Goal: Task Accomplishment & Management: Manage account settings

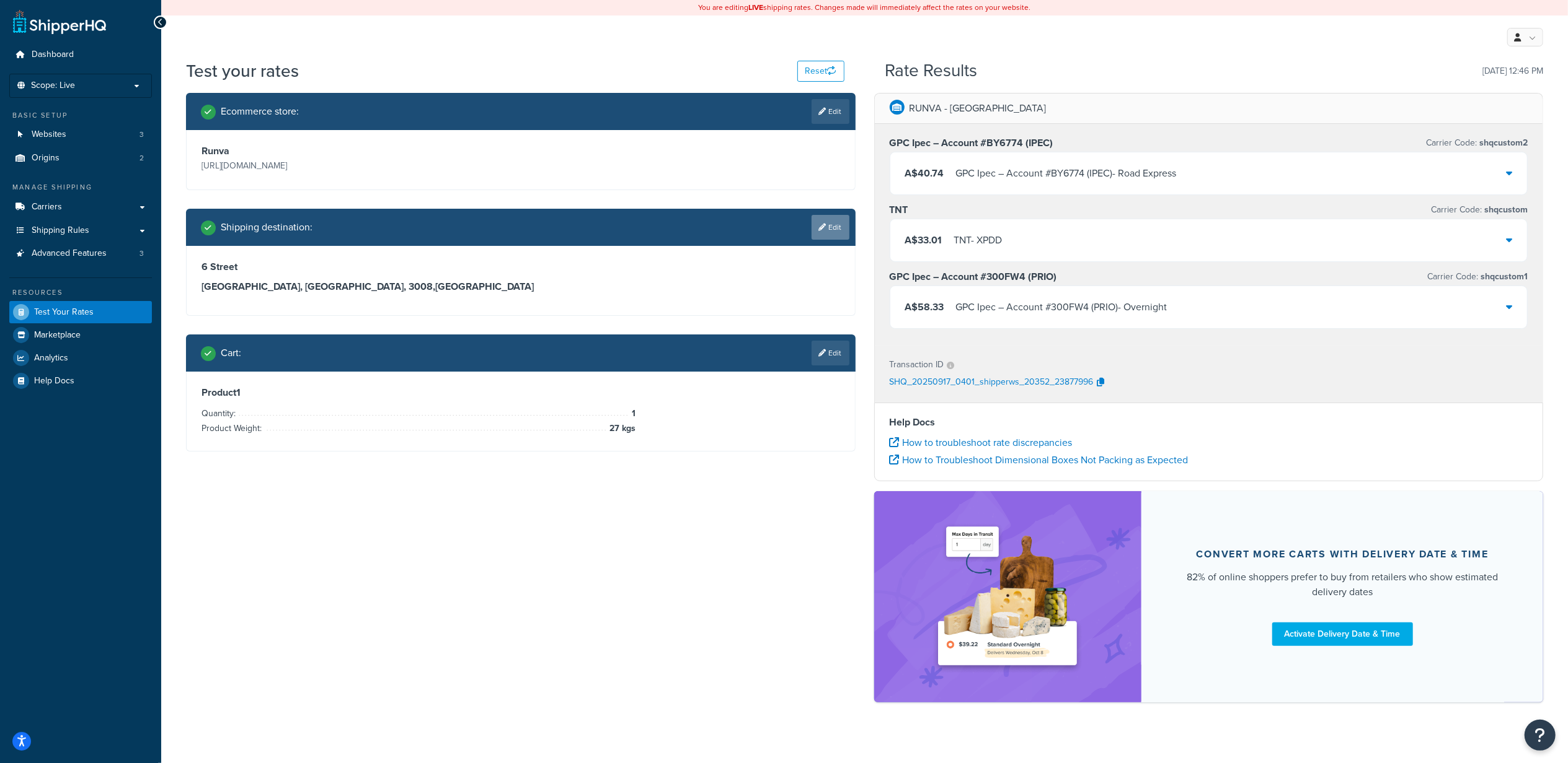
click at [834, 237] on link "Edit" at bounding box center [830, 227] width 38 height 25
select select "AU"
select select "VIC"
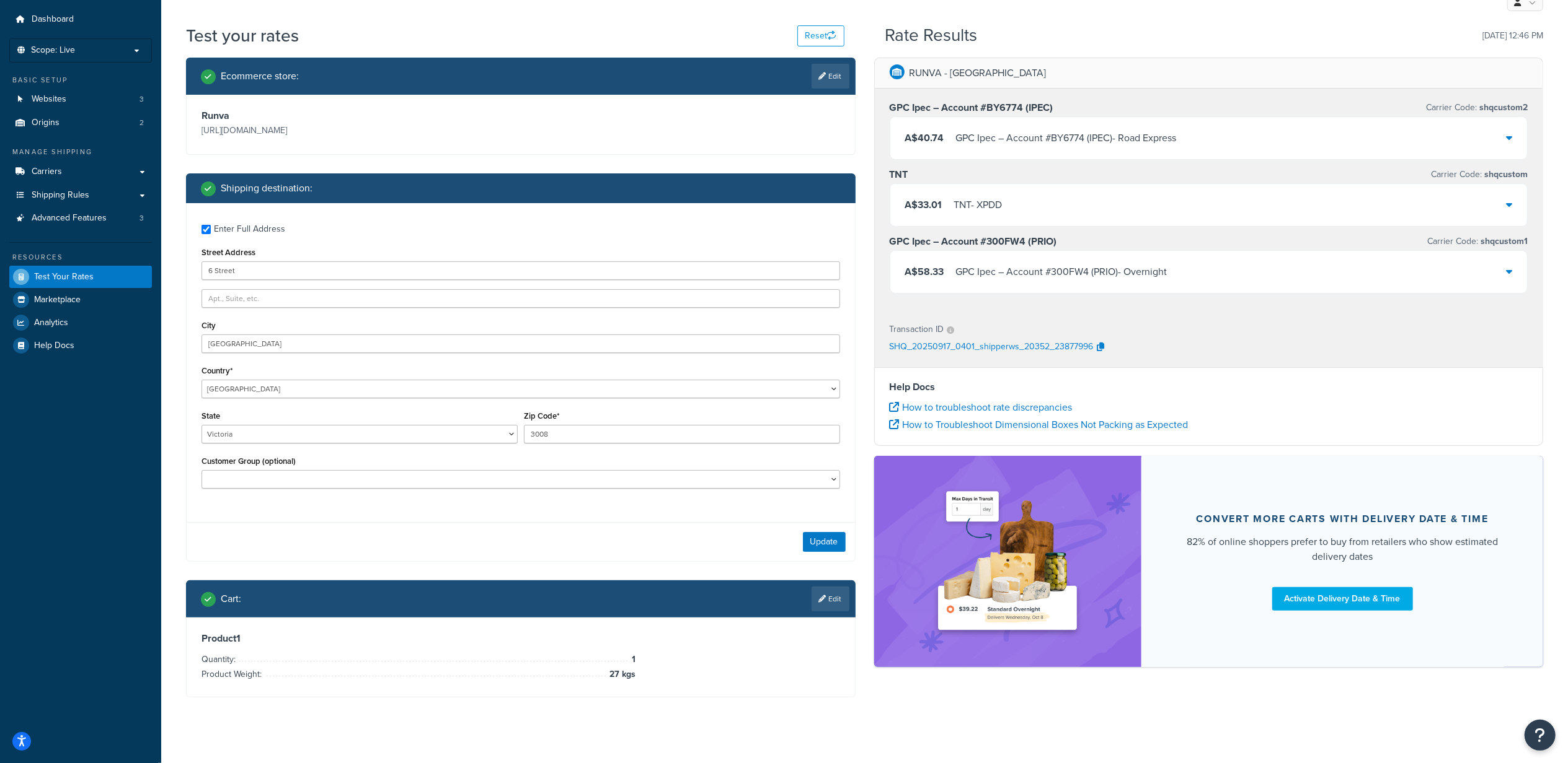
scroll to position [52, 0]
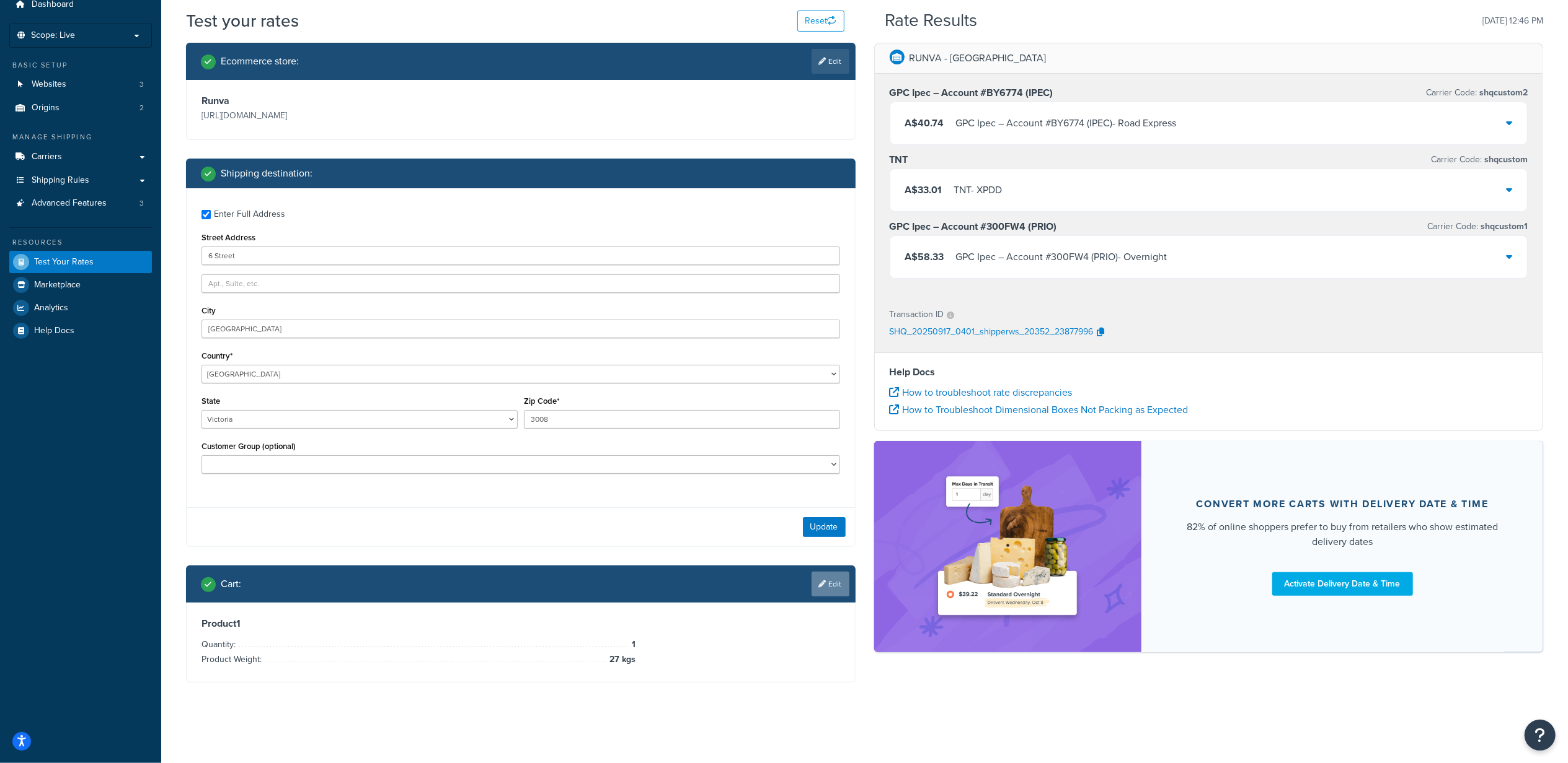
click at [834, 576] on link "Edit" at bounding box center [830, 584] width 38 height 25
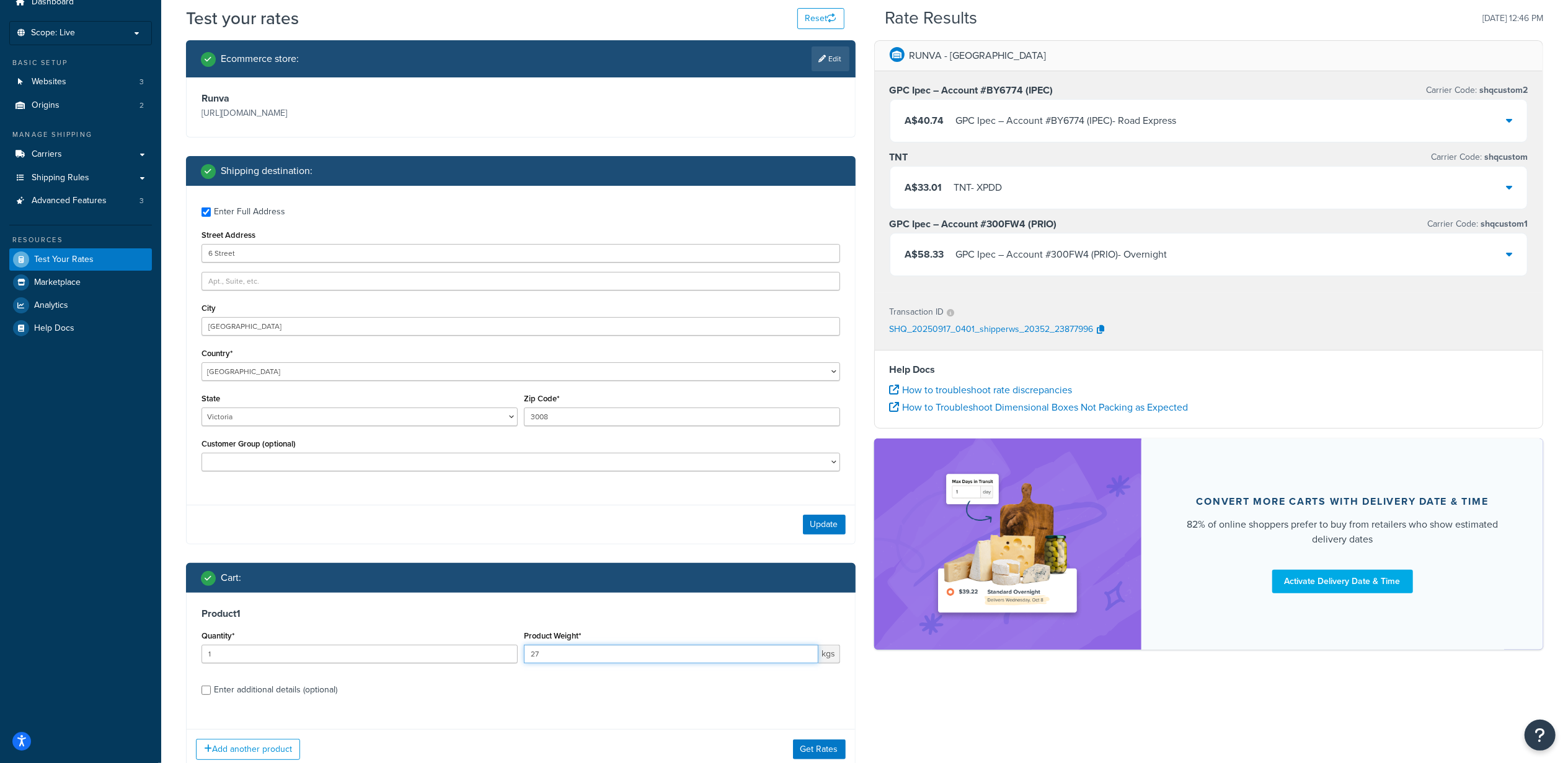
drag, startPoint x: 573, startPoint y: 657, endPoint x: 472, endPoint y: 653, distance: 101.1
click at [472, 653] on div "Quantity* 1 Product Weight* 27 kgs" at bounding box center [521, 650] width 645 height 45
type input "12"
click at [523, 704] on div "Product 1 Quantity* 1 Product Weight* 12 kgs Enter additional details (optional)" at bounding box center [520, 657] width 668 height 127
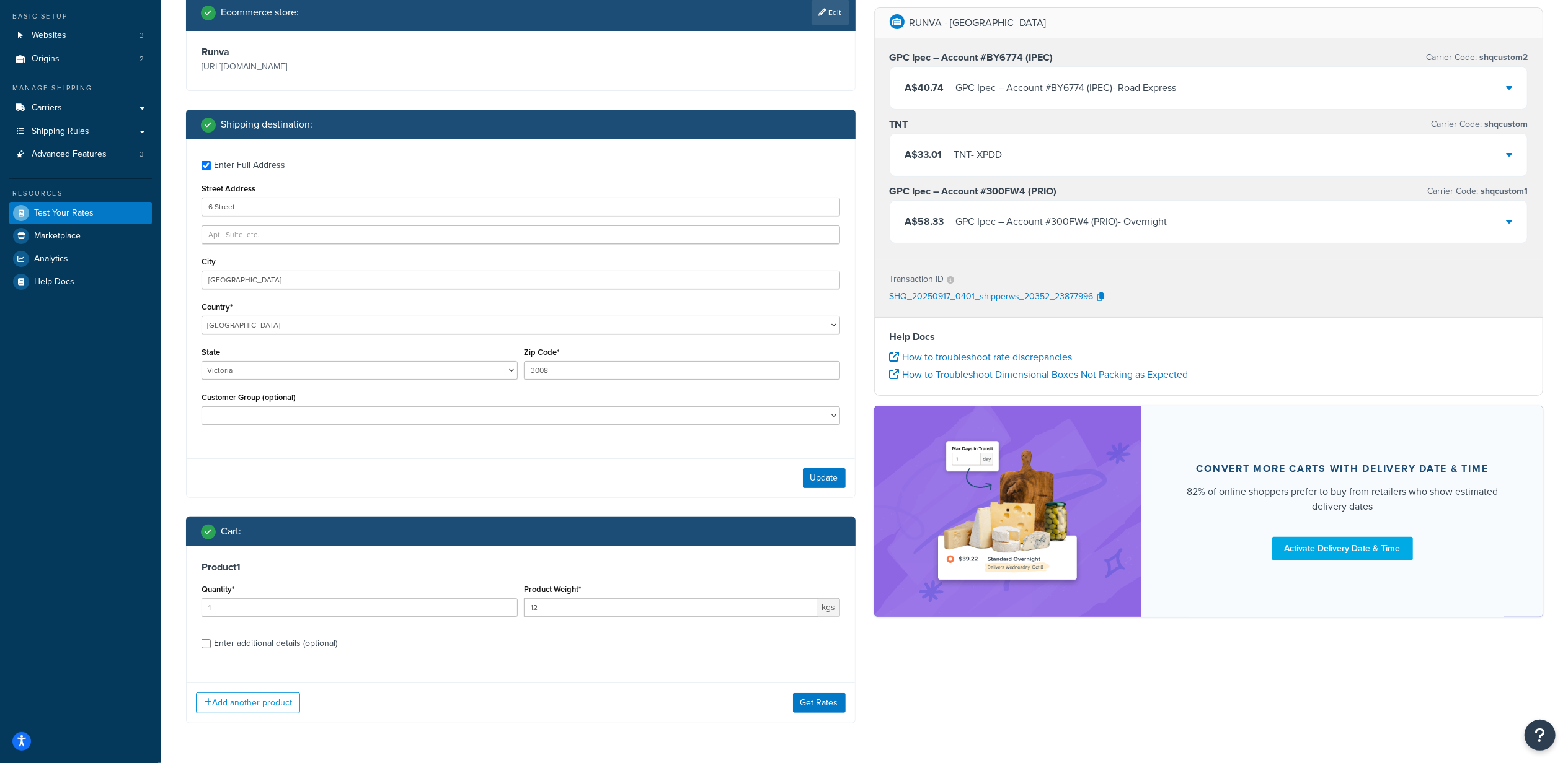
scroll to position [143, 0]
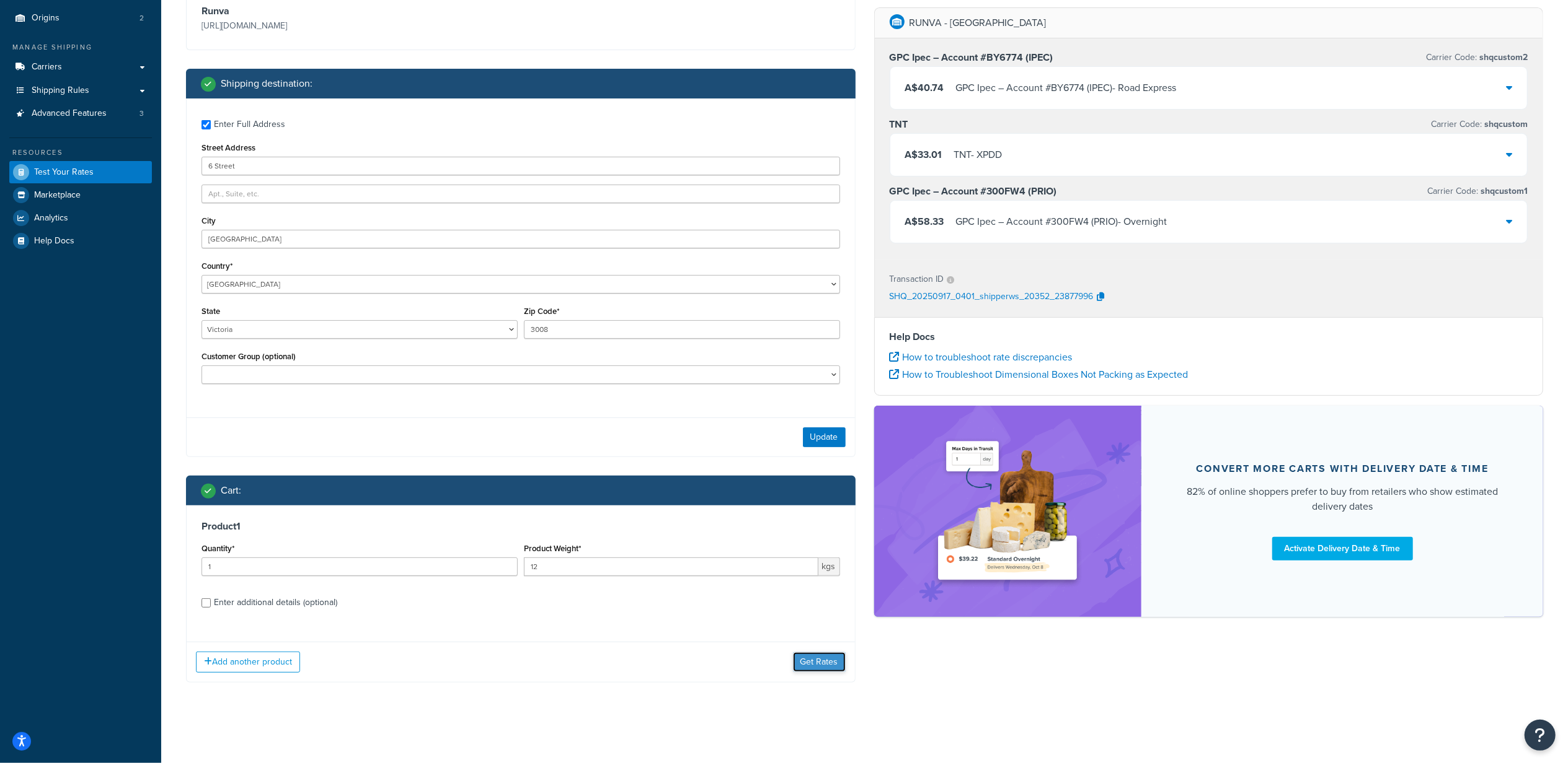
click at [834, 661] on button "Get Rates" at bounding box center [819, 662] width 52 height 20
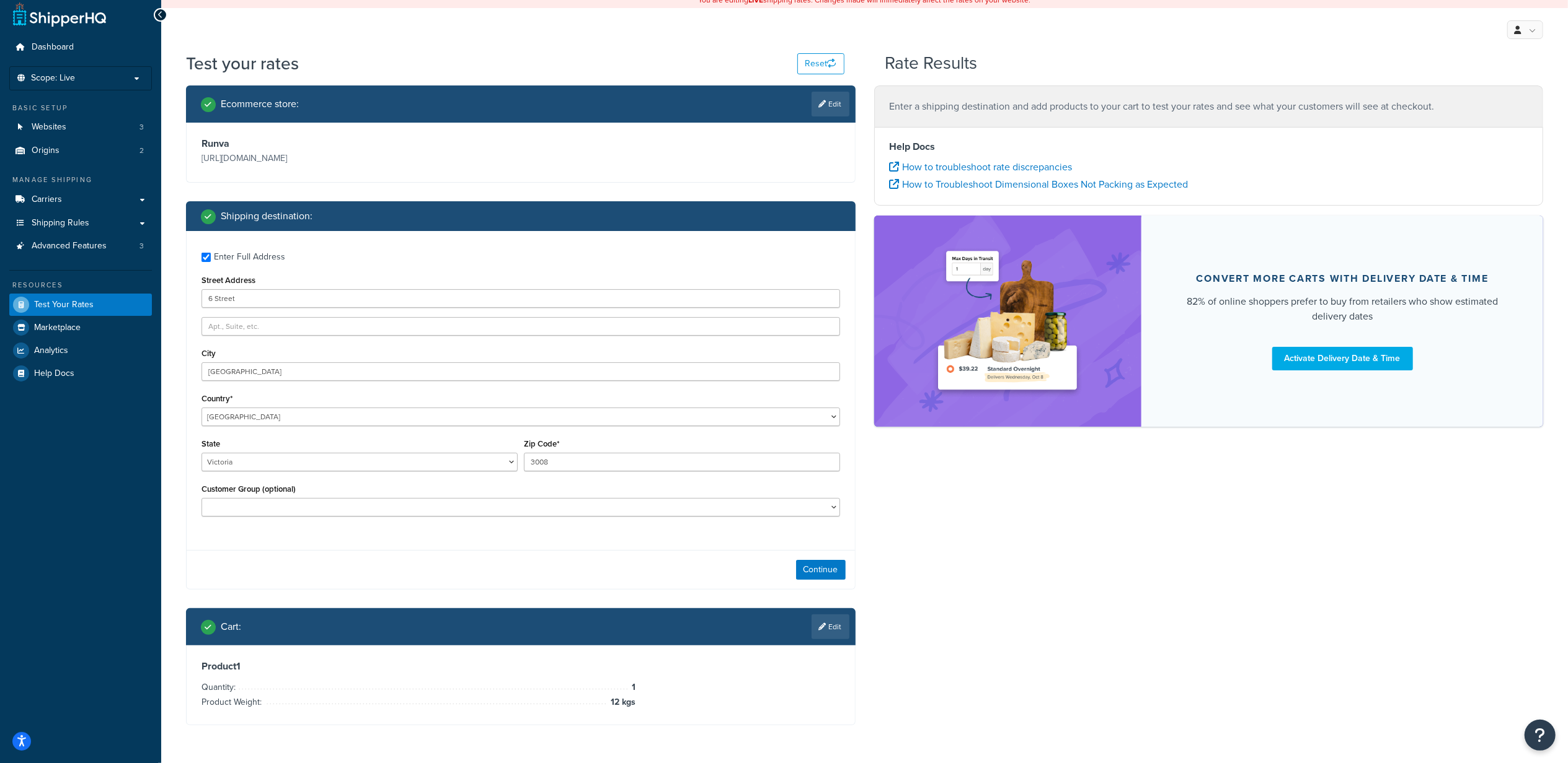
scroll to position [52, 0]
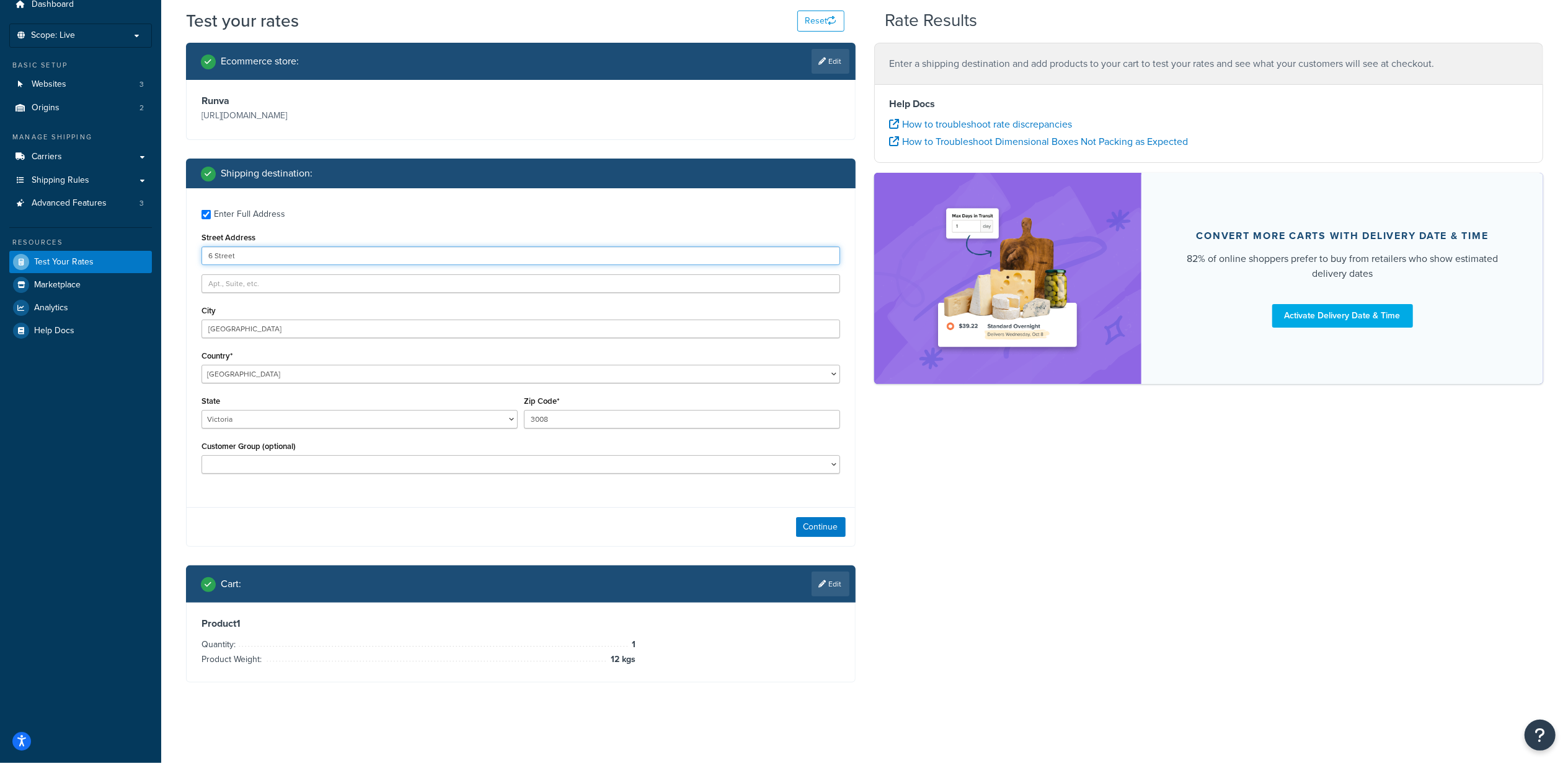
click at [381, 255] on input "6 Street" at bounding box center [521, 255] width 638 height 19
drag, startPoint x: 328, startPoint y: 256, endPoint x: 205, endPoint y: 255, distance: 123.0
click at [205, 255] on input "6 Street" at bounding box center [521, 255] width 638 height 19
type input "[STREET_ADDRESS][PERSON_NAME]"
type input "Hillside"
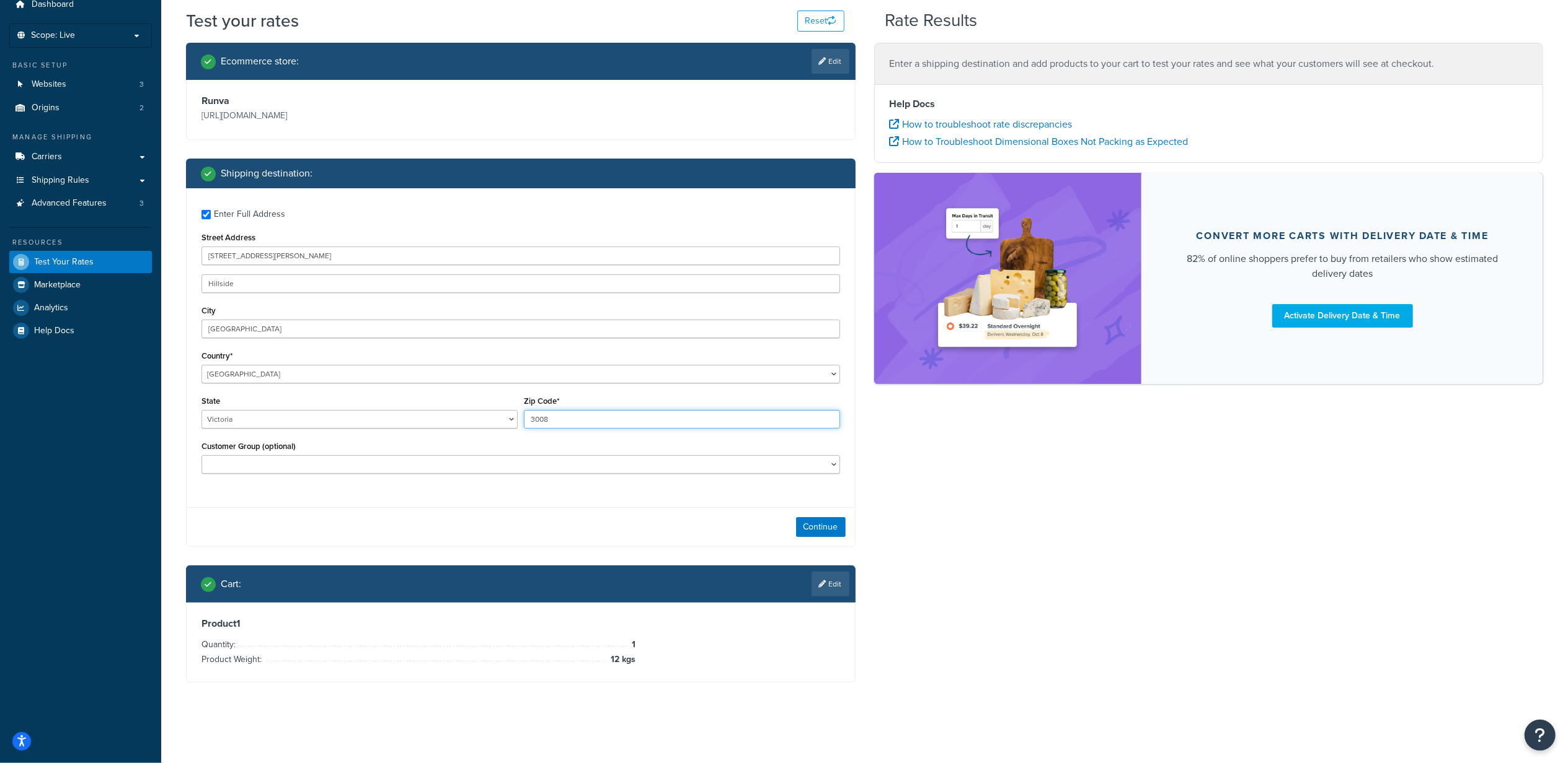
drag, startPoint x: 593, startPoint y: 409, endPoint x: 454, endPoint y: 417, distance: 139.2
click at [454, 417] on div "State [GEOGRAPHIC_DATA] [GEOGRAPHIC_DATA] [GEOGRAPHIC_DATA] [GEOGRAPHIC_DATA] […" at bounding box center [521, 416] width 645 height 45
type input "3037"
click at [505, 502] on div "Enter Full Address Street Address [GEOGRAPHIC_DATA][PERSON_NAME] [GEOGRAPHIC_DA…" at bounding box center [521, 367] width 670 height 359
click at [818, 533] on button "Continue" at bounding box center [821, 527] width 50 height 20
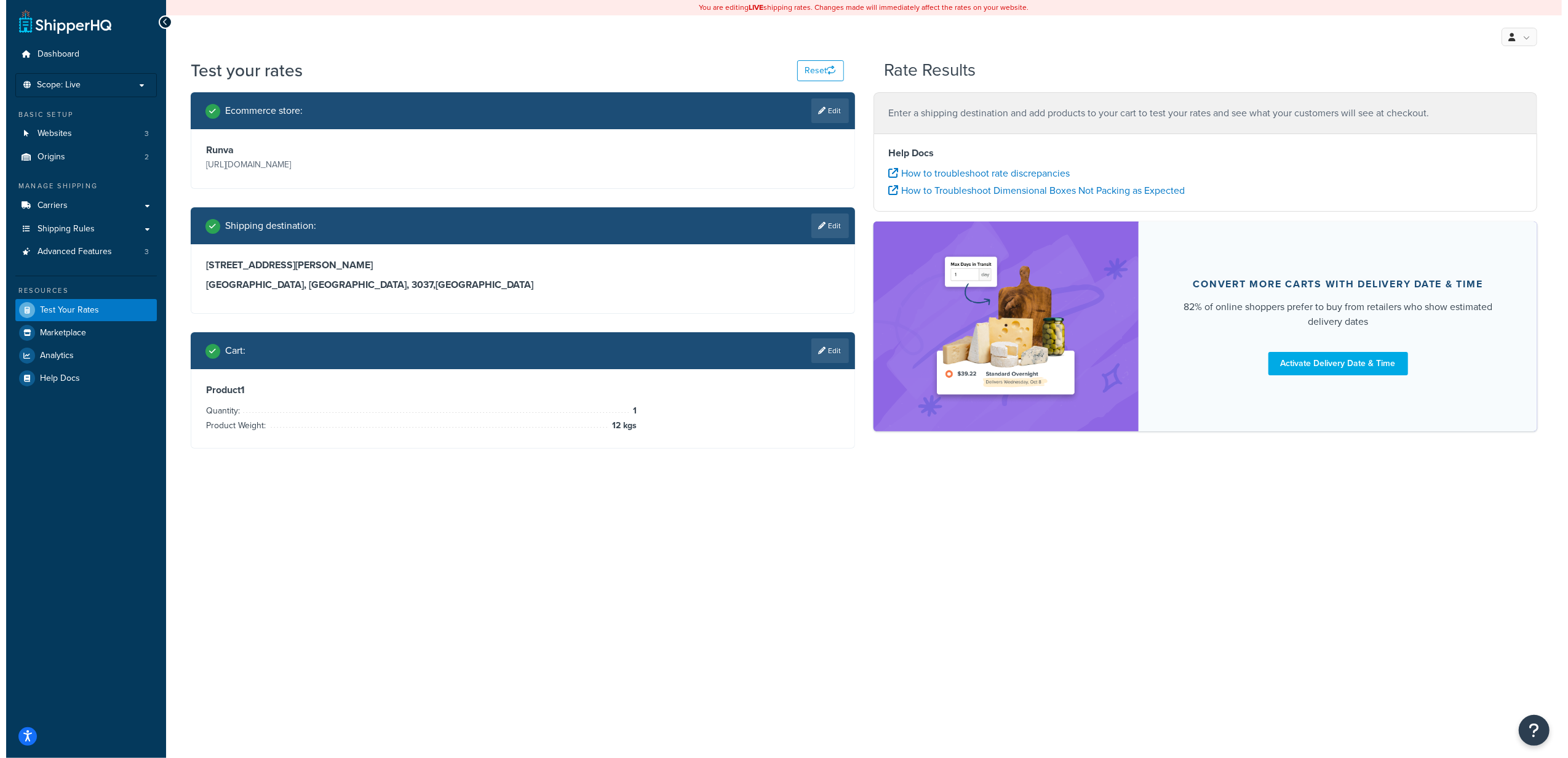
scroll to position [0, 0]
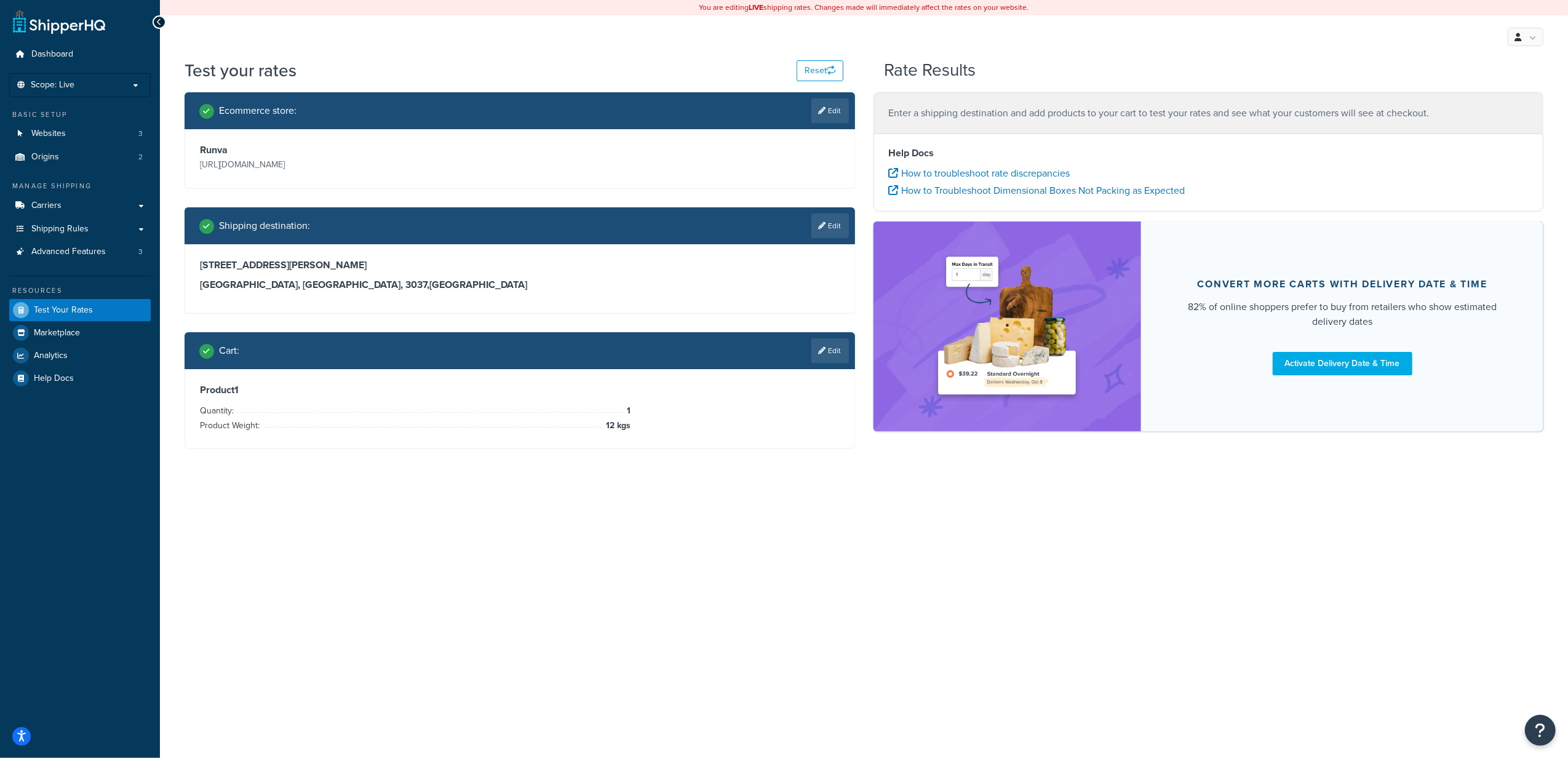
click at [872, 545] on div "You are editing LIVE shipping rates. Changes made will immediately affect the r…" at bounding box center [864, 379] width 1408 height 758
click at [821, 62] on button "Reset" at bounding box center [820, 70] width 46 height 21
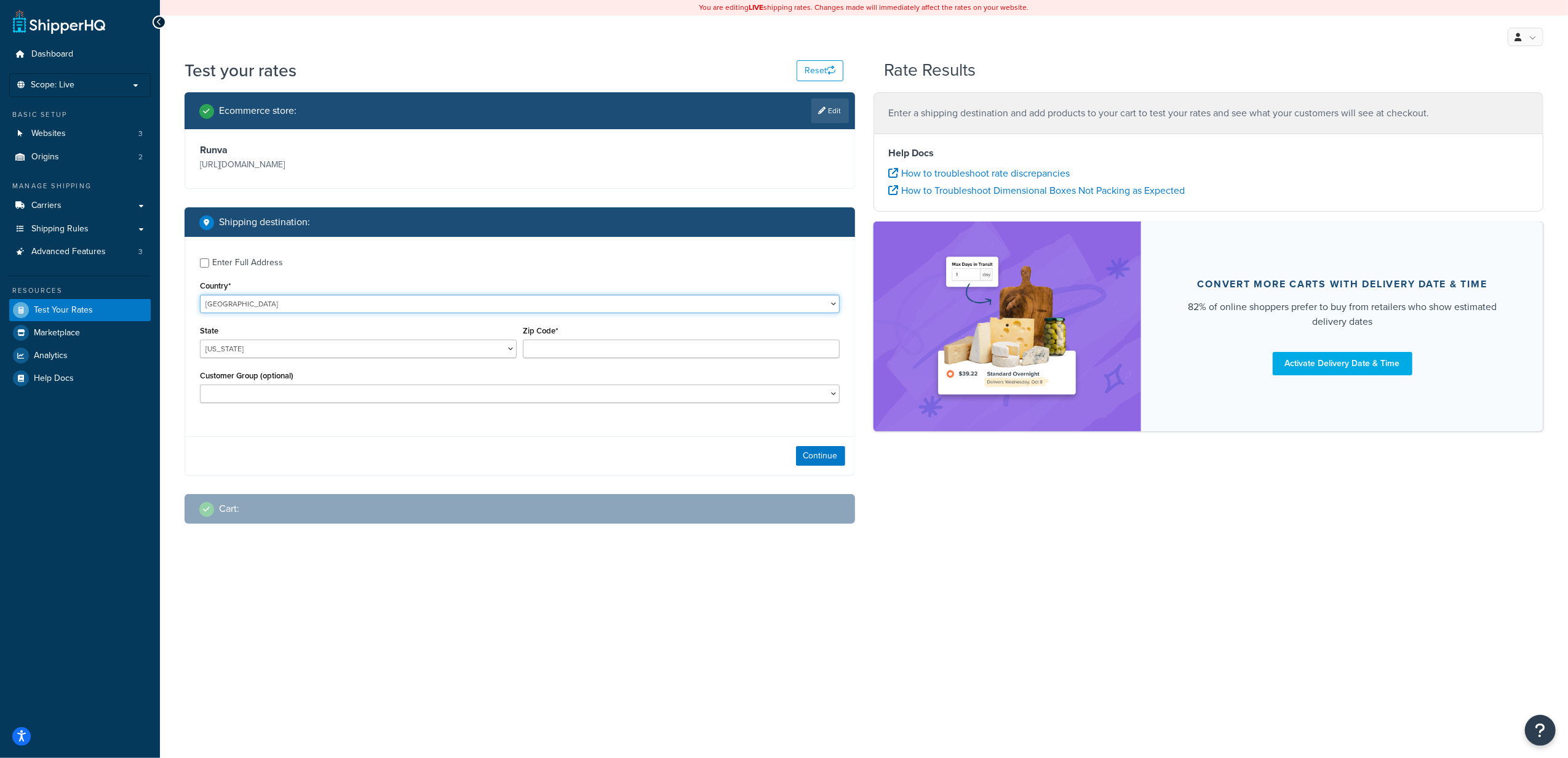
click at [321, 301] on select "[GEOGRAPHIC_DATA] [GEOGRAPHIC_DATA] [GEOGRAPHIC_DATA] [GEOGRAPHIC_DATA] [GEOGRA…" at bounding box center [520, 303] width 640 height 18
select select "AU"
click at [200, 296] on select "[GEOGRAPHIC_DATA] [GEOGRAPHIC_DATA] [GEOGRAPHIC_DATA] [GEOGRAPHIC_DATA] [GEOGRA…" at bounding box center [520, 303] width 640 height 18
click at [269, 352] on select "[GEOGRAPHIC_DATA] [GEOGRAPHIC_DATA] [GEOGRAPHIC_DATA] [GEOGRAPHIC_DATA] [GEOGRA…" at bounding box center [358, 348] width 317 height 18
select select "VIC"
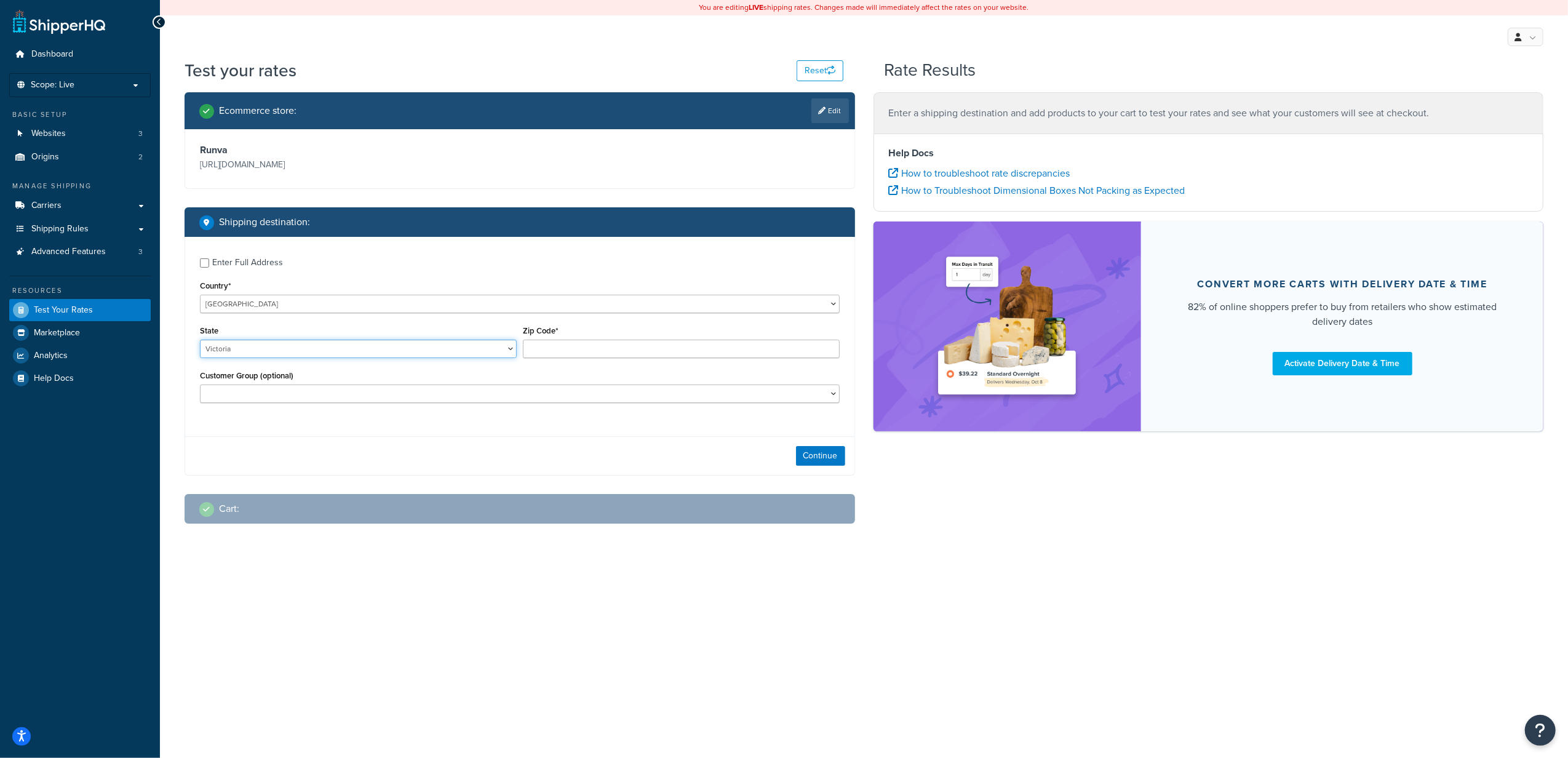
click at [200, 341] on select "[GEOGRAPHIC_DATA] [GEOGRAPHIC_DATA] [GEOGRAPHIC_DATA] [GEOGRAPHIC_DATA] [GEOGRA…" at bounding box center [358, 348] width 317 height 18
click at [562, 347] on input "Zip Code*" at bounding box center [682, 348] width 317 height 18
type input "3037"
click at [402, 437] on div "Continue" at bounding box center [519, 455] width 670 height 38
click at [826, 459] on button "Continue" at bounding box center [821, 456] width 50 height 20
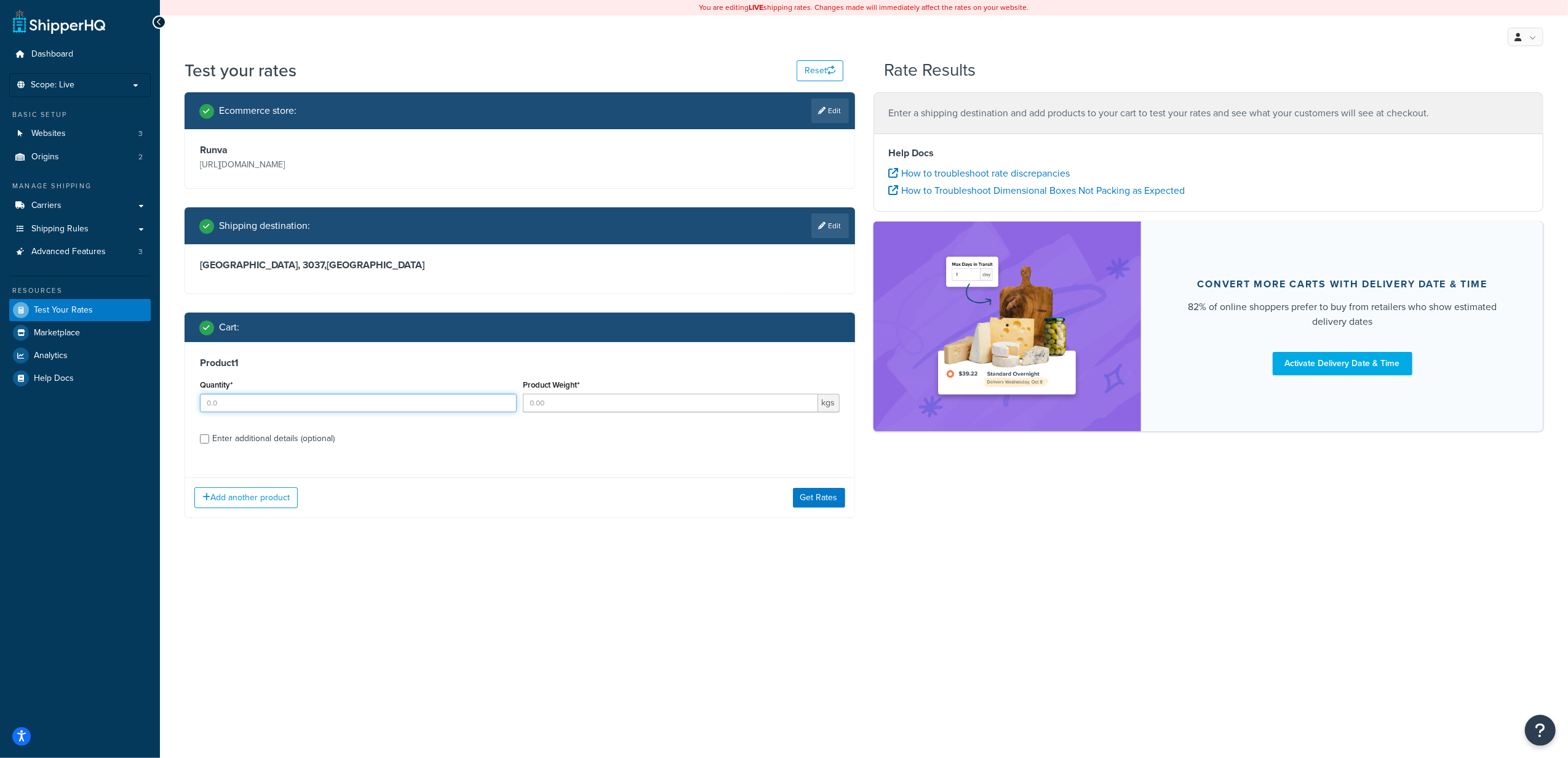
click at [284, 405] on input "Quantity*" at bounding box center [358, 403] width 317 height 18
type input "1"
click at [540, 402] on input "Product Weight*" at bounding box center [670, 403] width 295 height 18
type input "12.00"
click at [819, 501] on button "Get Rates" at bounding box center [818, 498] width 52 height 20
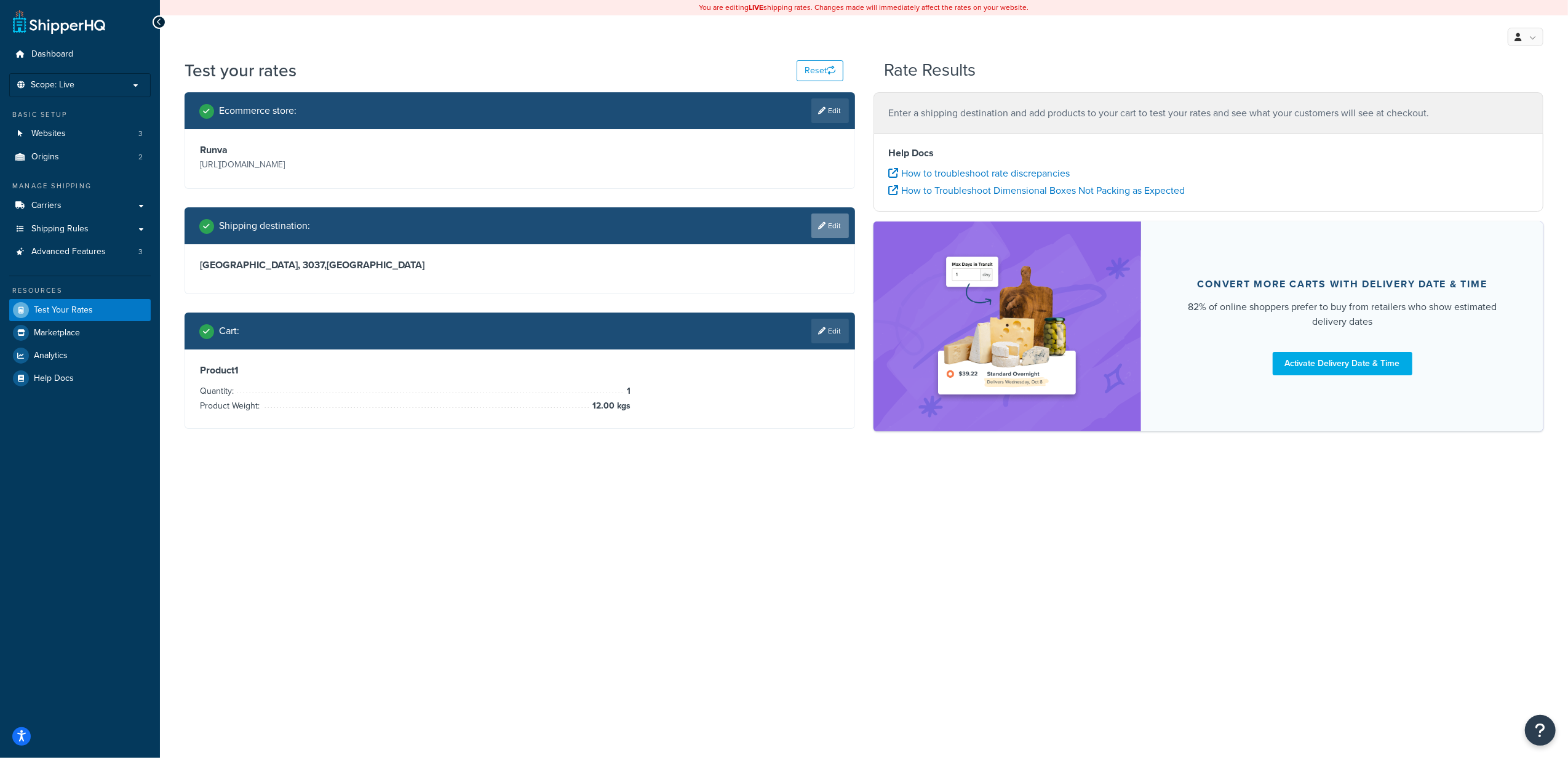
click at [828, 230] on link "Edit" at bounding box center [830, 226] width 38 height 25
select select "AU"
select select "VIC"
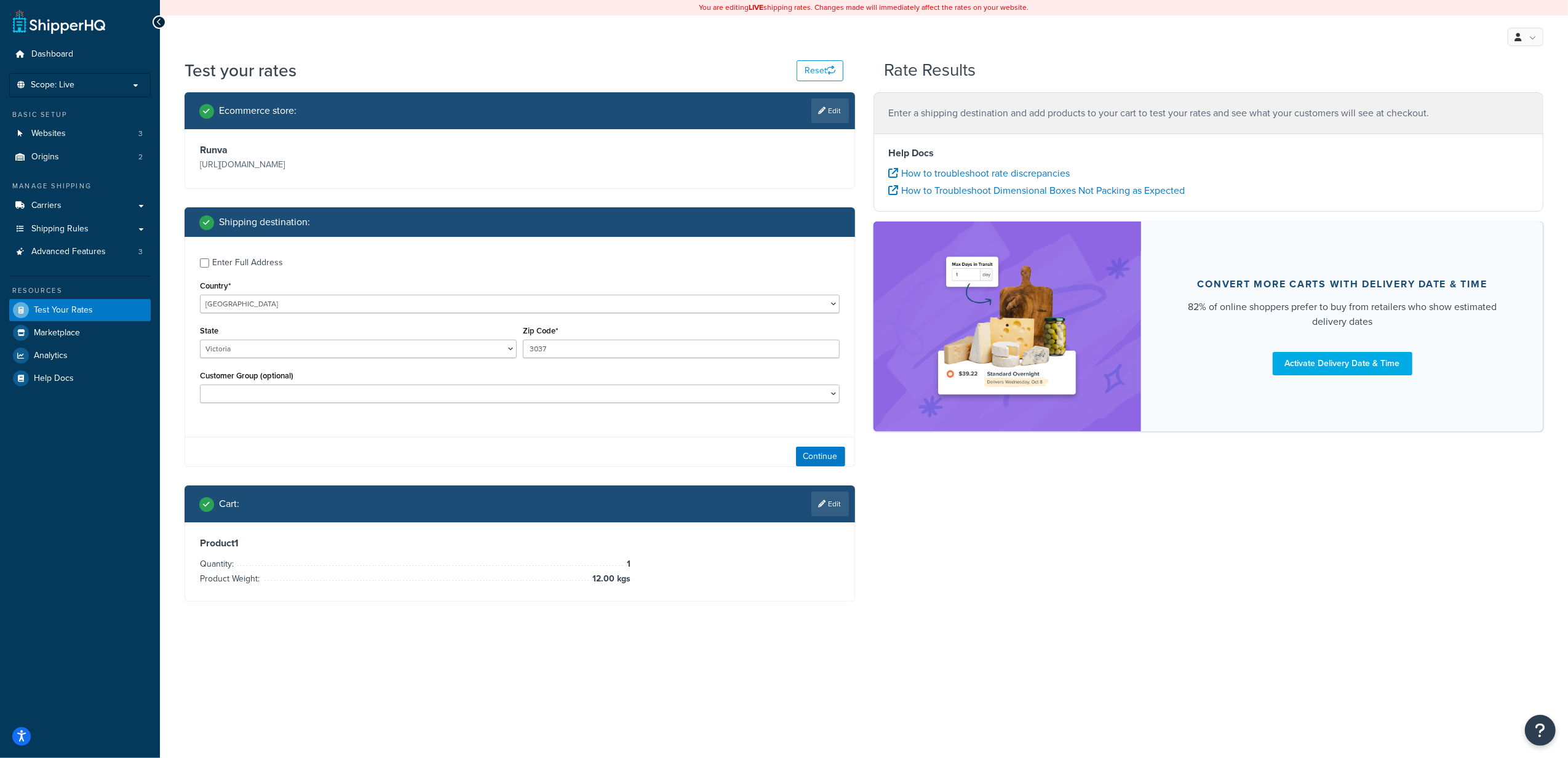
click at [244, 257] on div "Enter Full Address" at bounding box center [247, 263] width 70 height 18
click at [209, 259] on input "Enter Full Address" at bounding box center [205, 263] width 10 height 10
checkbox input "true"
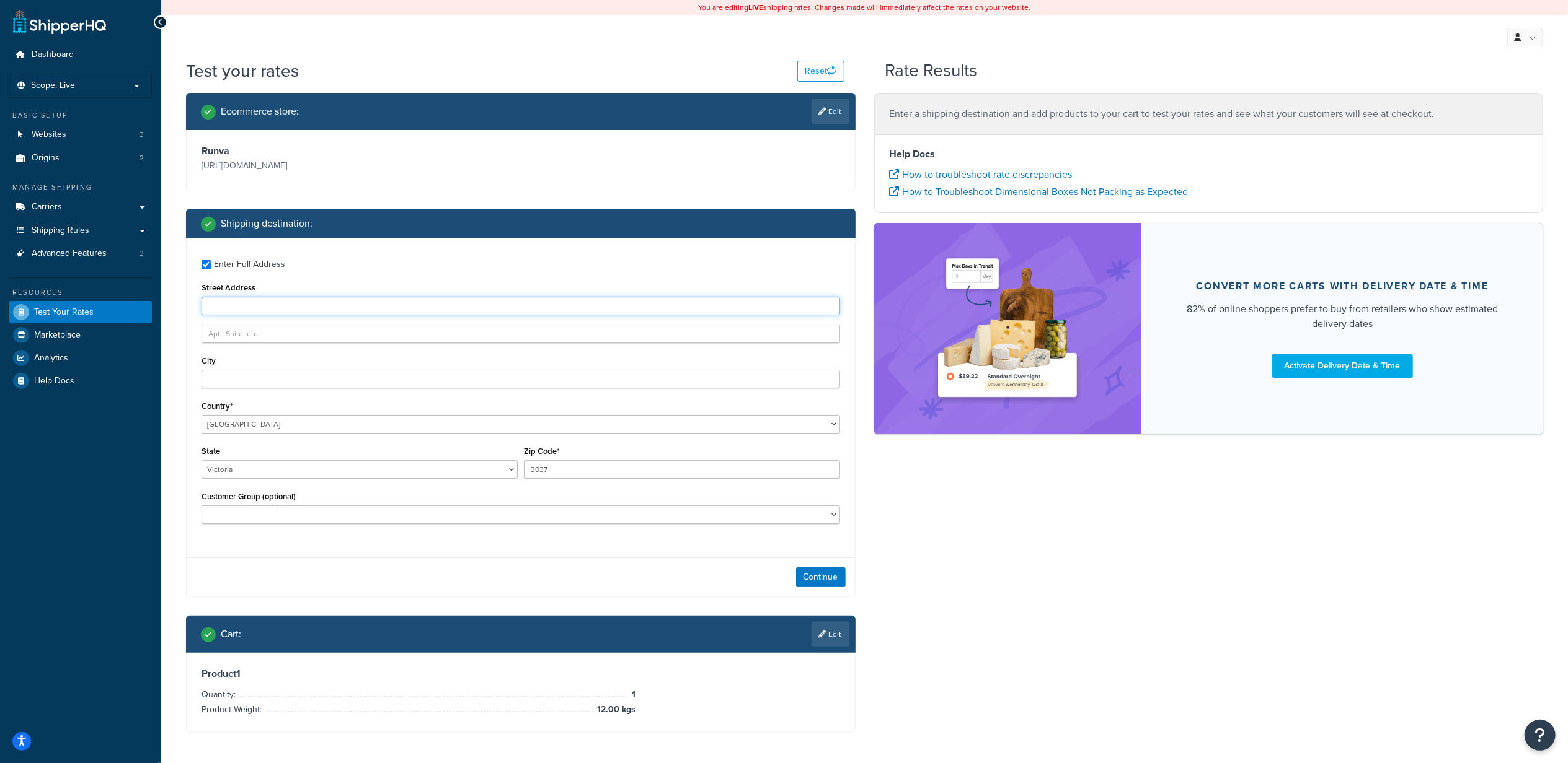
click at [246, 308] on input "Street Address" at bounding box center [521, 305] width 638 height 19
type input "[STREET_ADDRESS][PERSON_NAME]"
type input "Hillside"
type input "[GEOGRAPHIC_DATA]"
click at [382, 608] on div "Ecommerce store : Edit Runva [URL][DOMAIN_NAME] Shipping destination : Enter Fu…" at bounding box center [521, 421] width 688 height 658
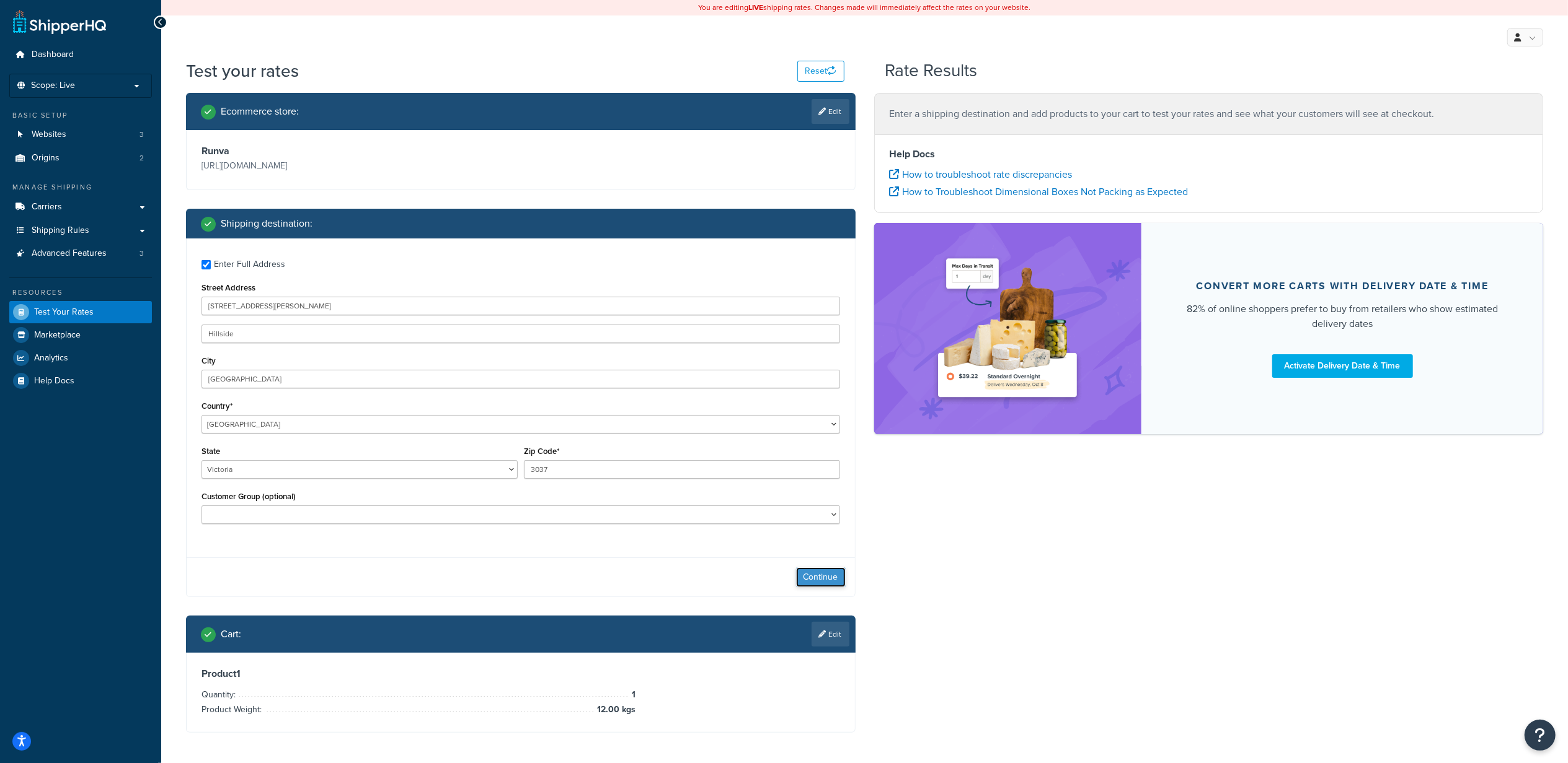
click at [811, 573] on button "Continue" at bounding box center [821, 577] width 50 height 20
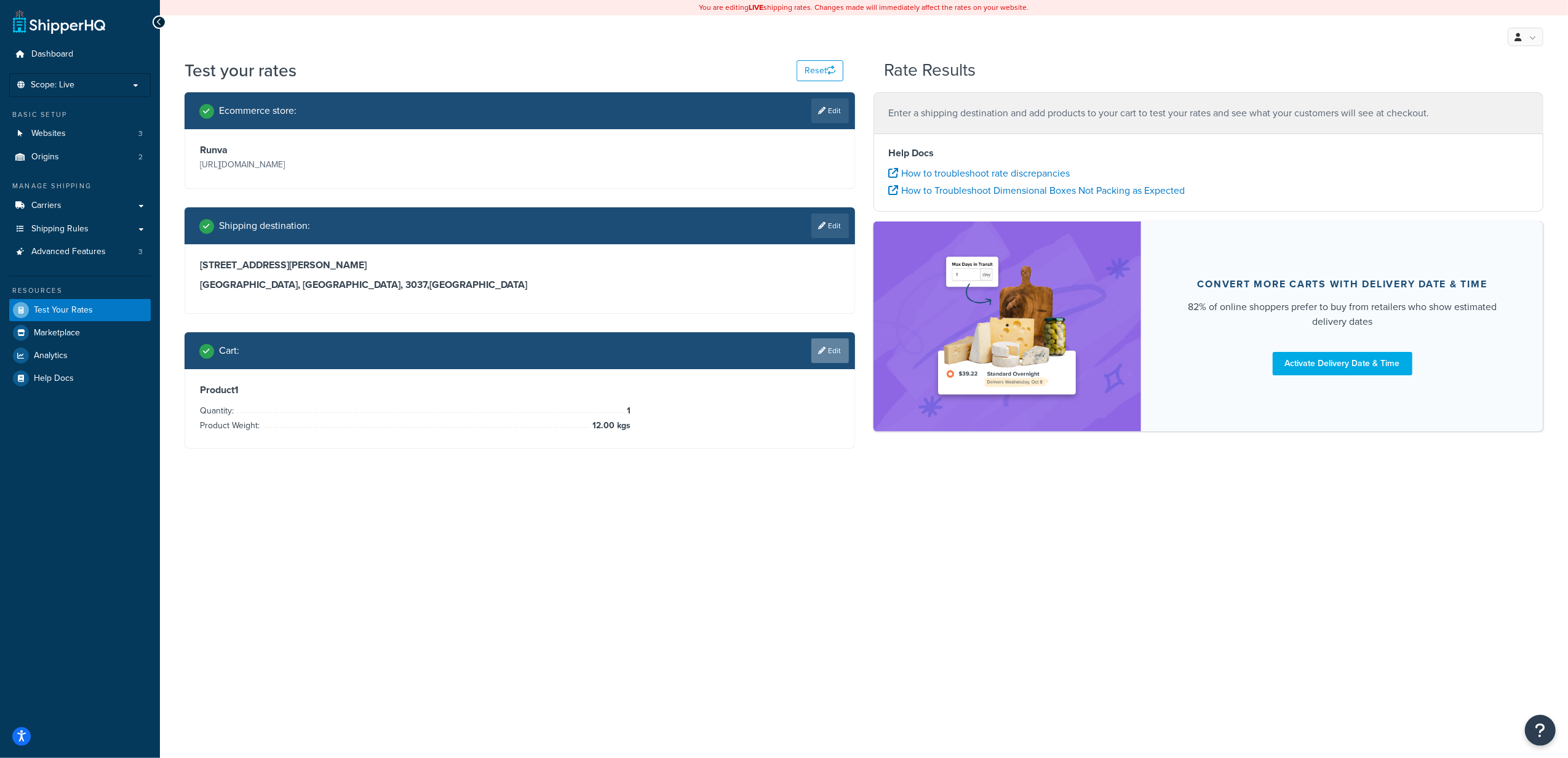
click at [832, 358] on link "Edit" at bounding box center [830, 351] width 38 height 25
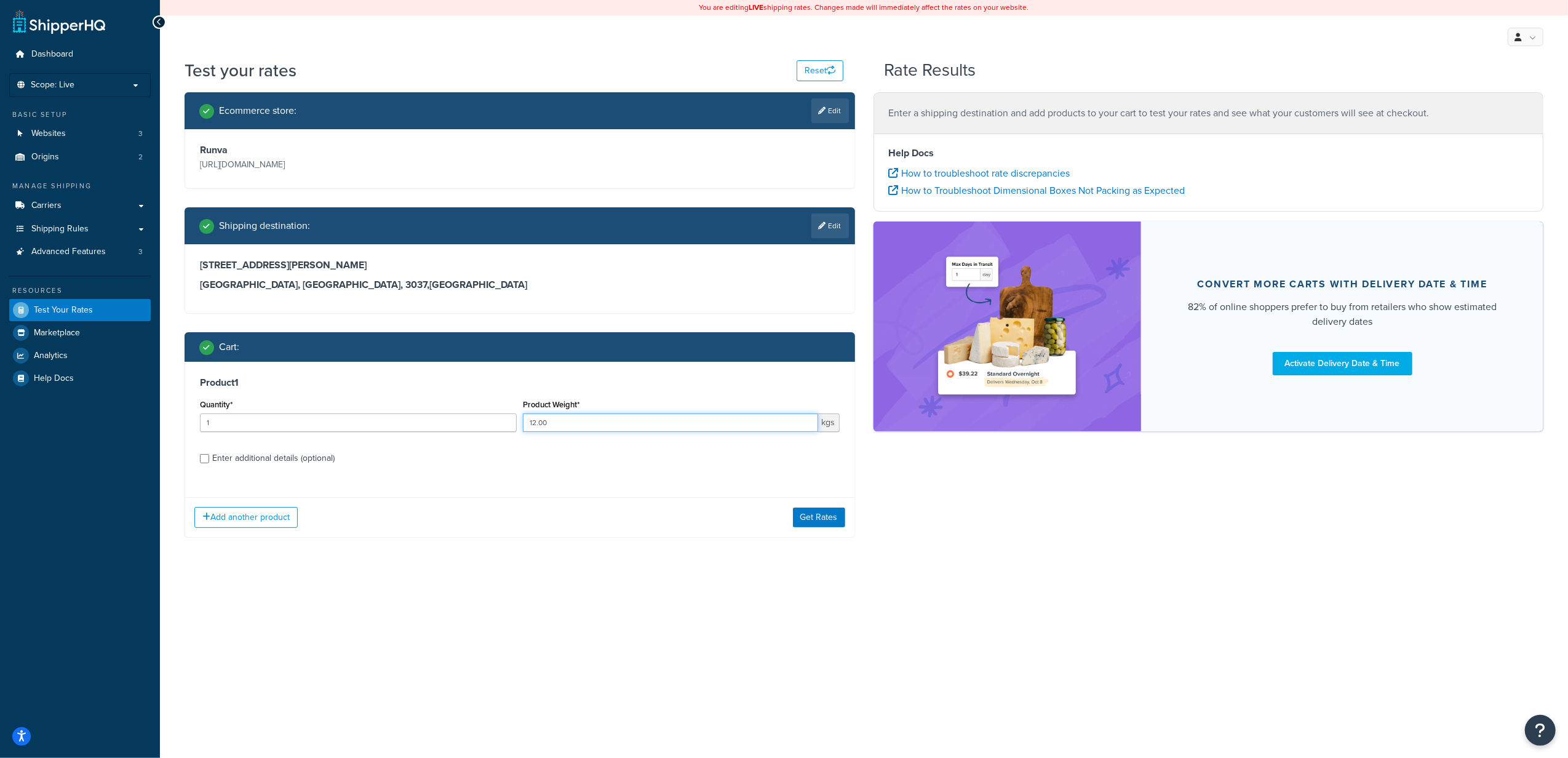
drag, startPoint x: 534, startPoint y: 422, endPoint x: 508, endPoint y: 424, distance: 26.1
click at [508, 424] on div "Quantity* 1 Product Weight* 12.00 kgs" at bounding box center [519, 419] width 646 height 45
type input "25.00"
click at [579, 592] on div "You are editing LIVE shipping rates. Changes made will immediately affect the r…" at bounding box center [864, 379] width 1408 height 758
click at [837, 515] on button "Get Rates" at bounding box center [818, 517] width 52 height 20
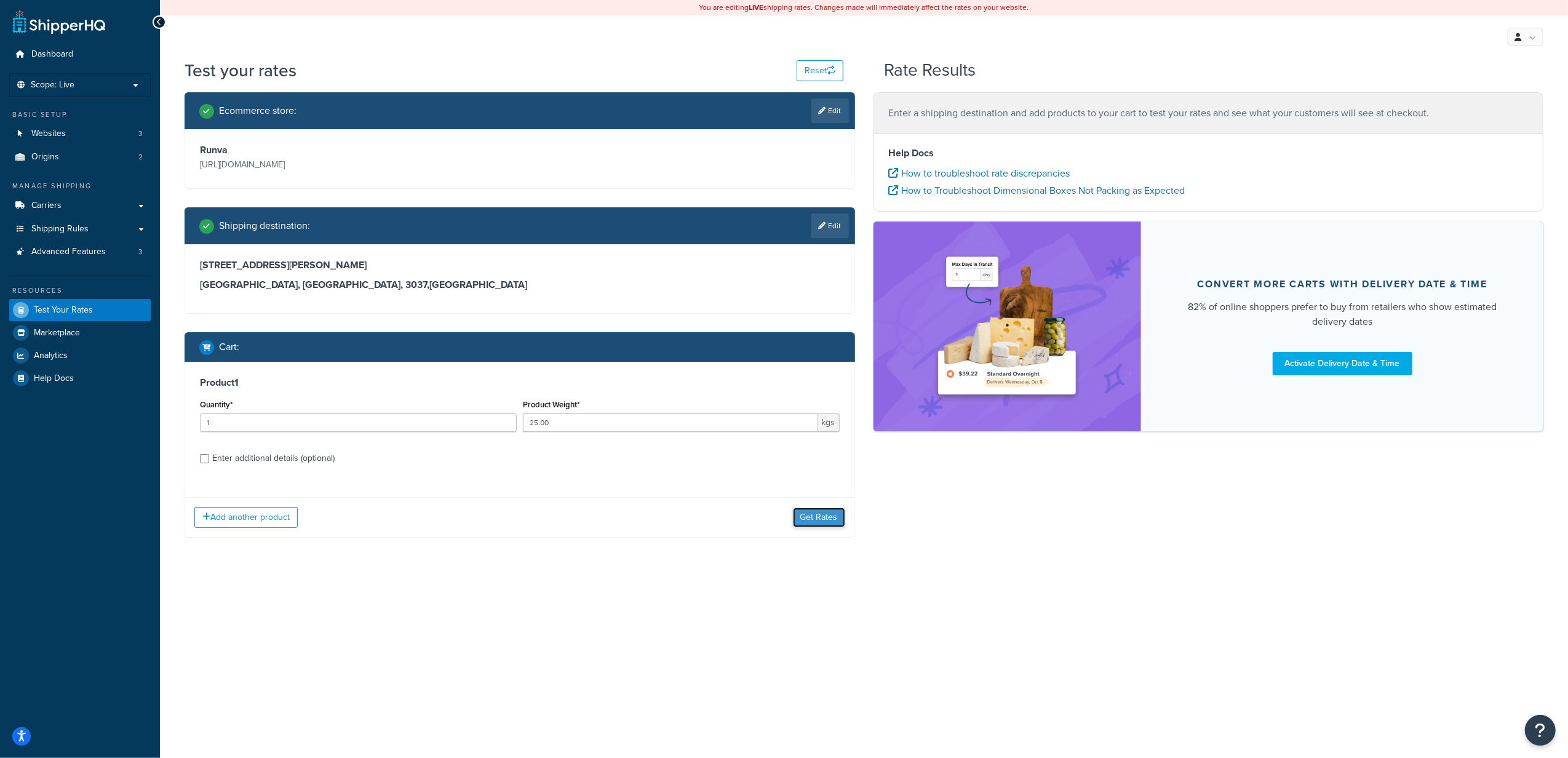
click at [840, 518] on button "Get Rates" at bounding box center [818, 517] width 52 height 20
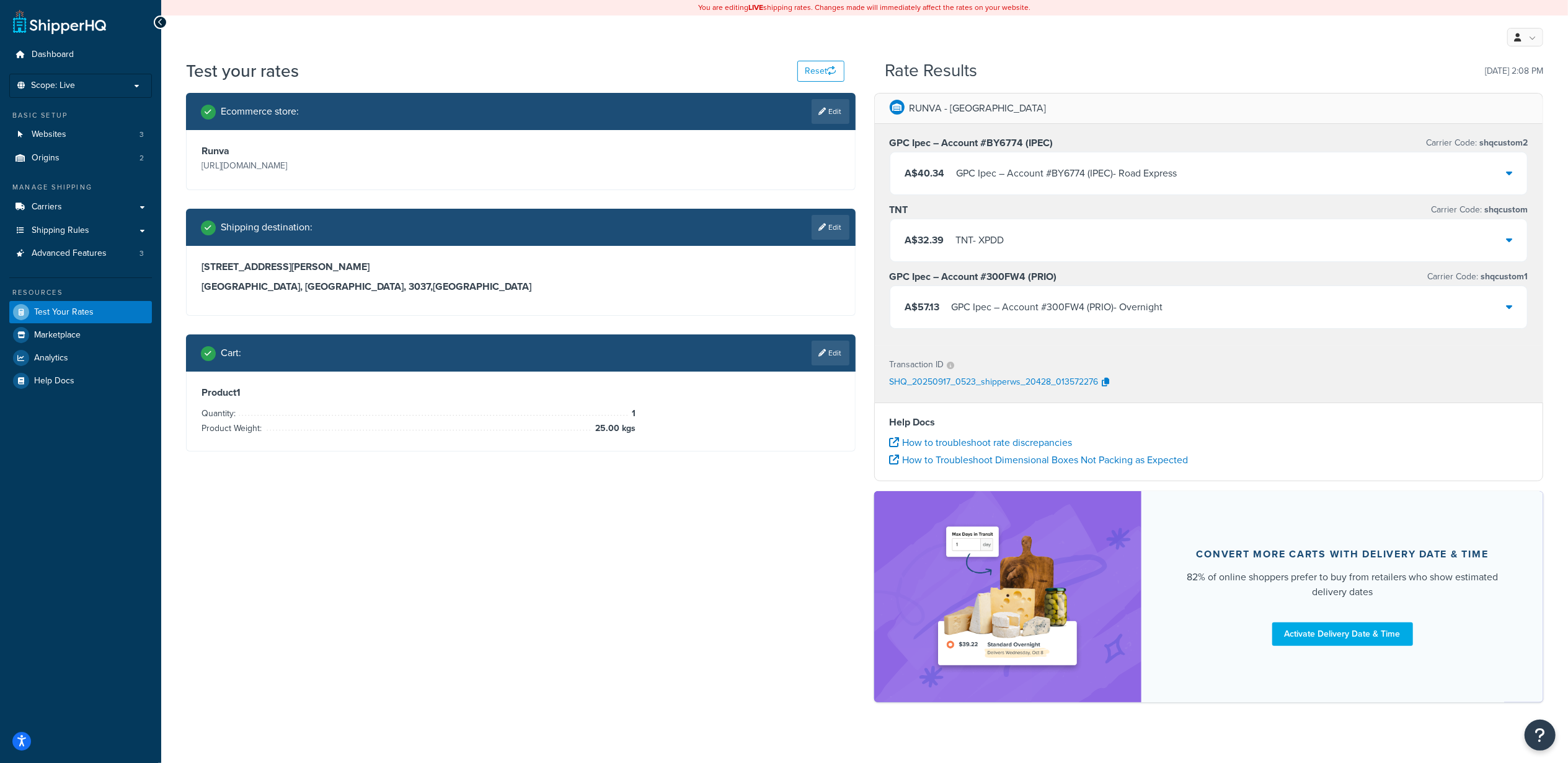
click at [816, 352] on link "Edit" at bounding box center [830, 353] width 38 height 25
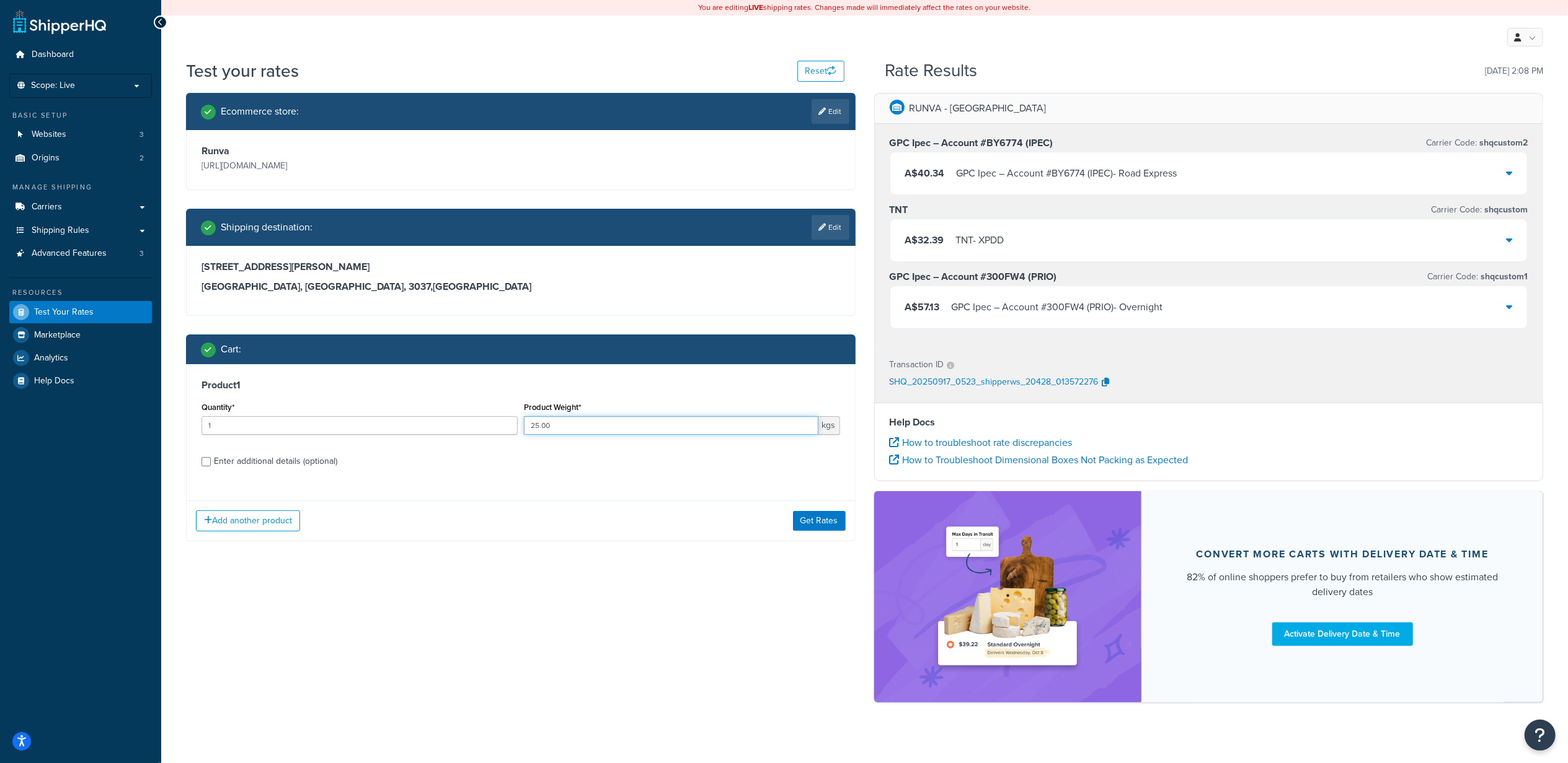
drag, startPoint x: 539, startPoint y: 426, endPoint x: 485, endPoint y: 425, distance: 54.0
click at [485, 425] on div "Quantity* 1 Product Weight* 25.00 kgs" at bounding box center [521, 421] width 645 height 45
type input "12.00"
click at [648, 574] on div "Ecommerce store : Edit Runva https://www.runvawinch.com.au/ Shipping destinatio…" at bounding box center [864, 404] width 1375 height 622
click at [806, 518] on button "Get Rates" at bounding box center [819, 520] width 52 height 20
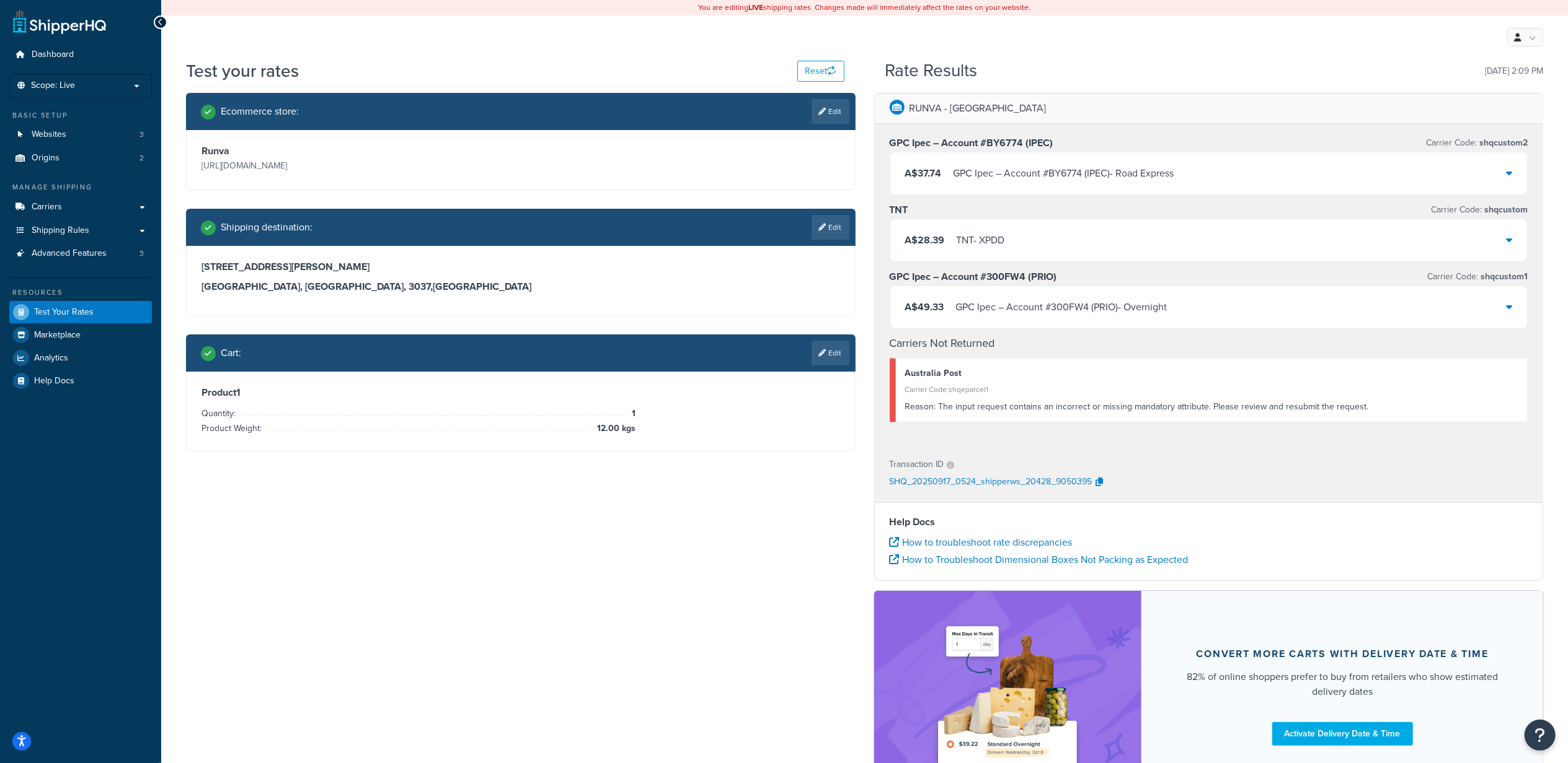
click at [1000, 422] on div "Australia Post Carrier Code: shqeparcel1 Reason: The input request contains an …" at bounding box center [1208, 390] width 638 height 64
click at [830, 233] on link "Edit" at bounding box center [830, 227] width 38 height 25
select select "AU"
select select "VIC"
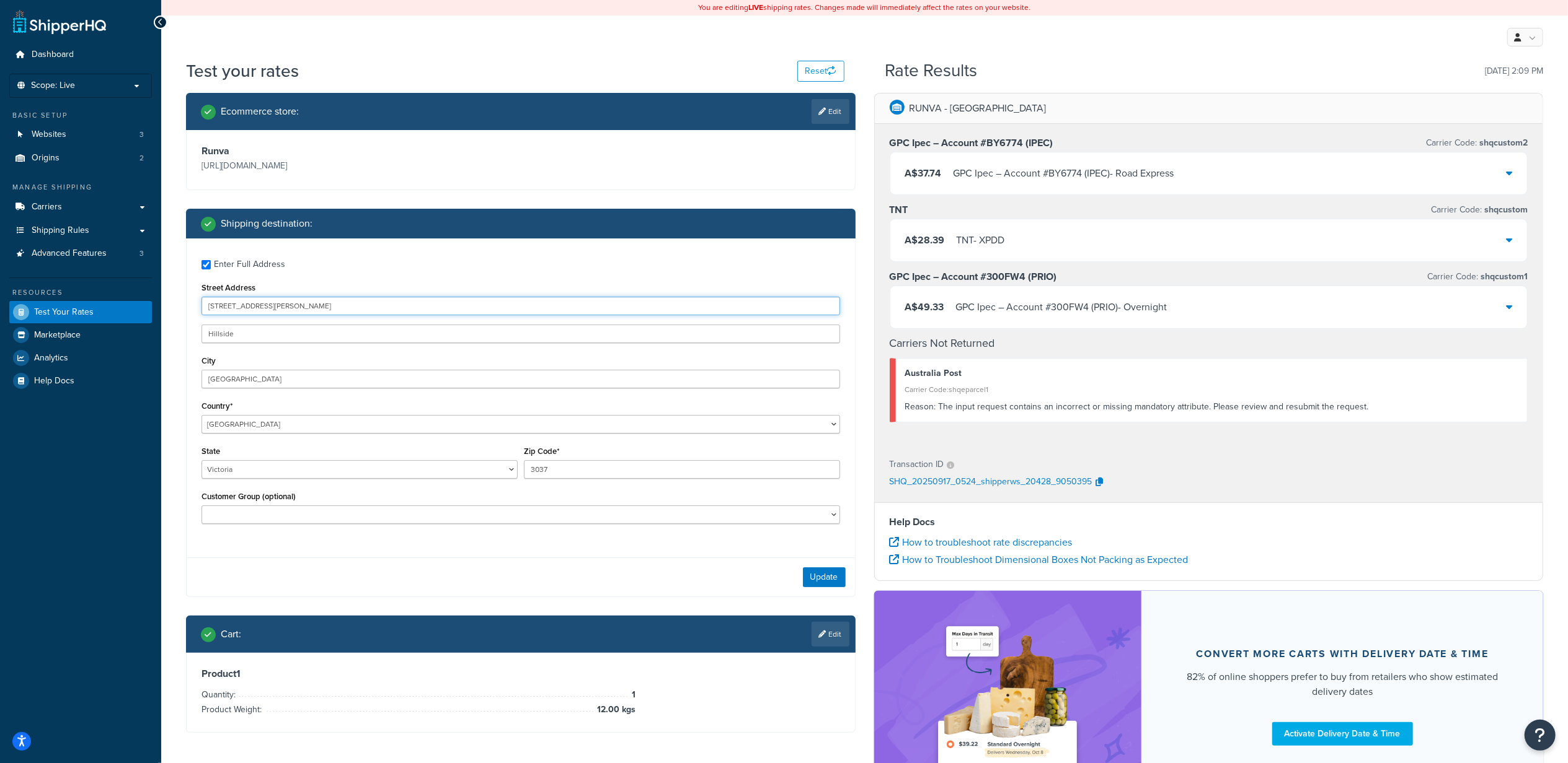
drag, startPoint x: 281, startPoint y: 311, endPoint x: 88, endPoint y: 305, distance: 193.1
click at [78, 301] on div "Dashboard Scope: Live Basic Setup Websites 3 Origins 2 Manage Shipping Carriers…" at bounding box center [784, 438] width 1568 height 877
paste input "12 Wine Line"
type input "12 Wine Line"
click at [302, 590] on div "Update" at bounding box center [520, 577] width 668 height 39
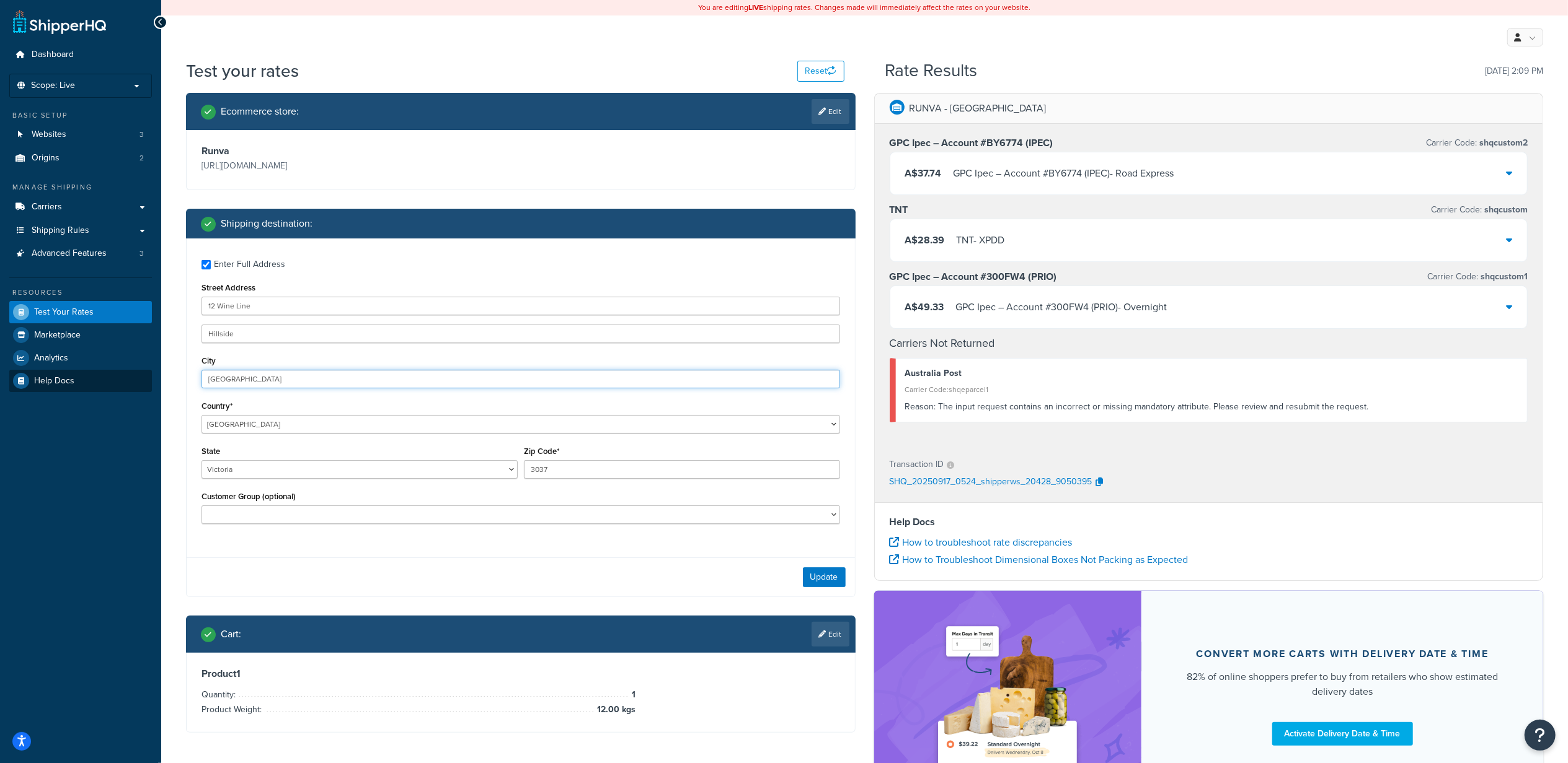
drag, startPoint x: 253, startPoint y: 377, endPoint x: 68, endPoint y: 375, distance: 185.0
click at [68, 375] on div "Dashboard Scope: Live Basic Setup Websites 3 Origins 2 Manage Shipping Carriers…" at bounding box center [784, 438] width 1568 height 877
paste input "ELLENBROOK"
type input "ELLENBROOK"
drag, startPoint x: 327, startPoint y: 546, endPoint x: 351, endPoint y: 526, distance: 31.2
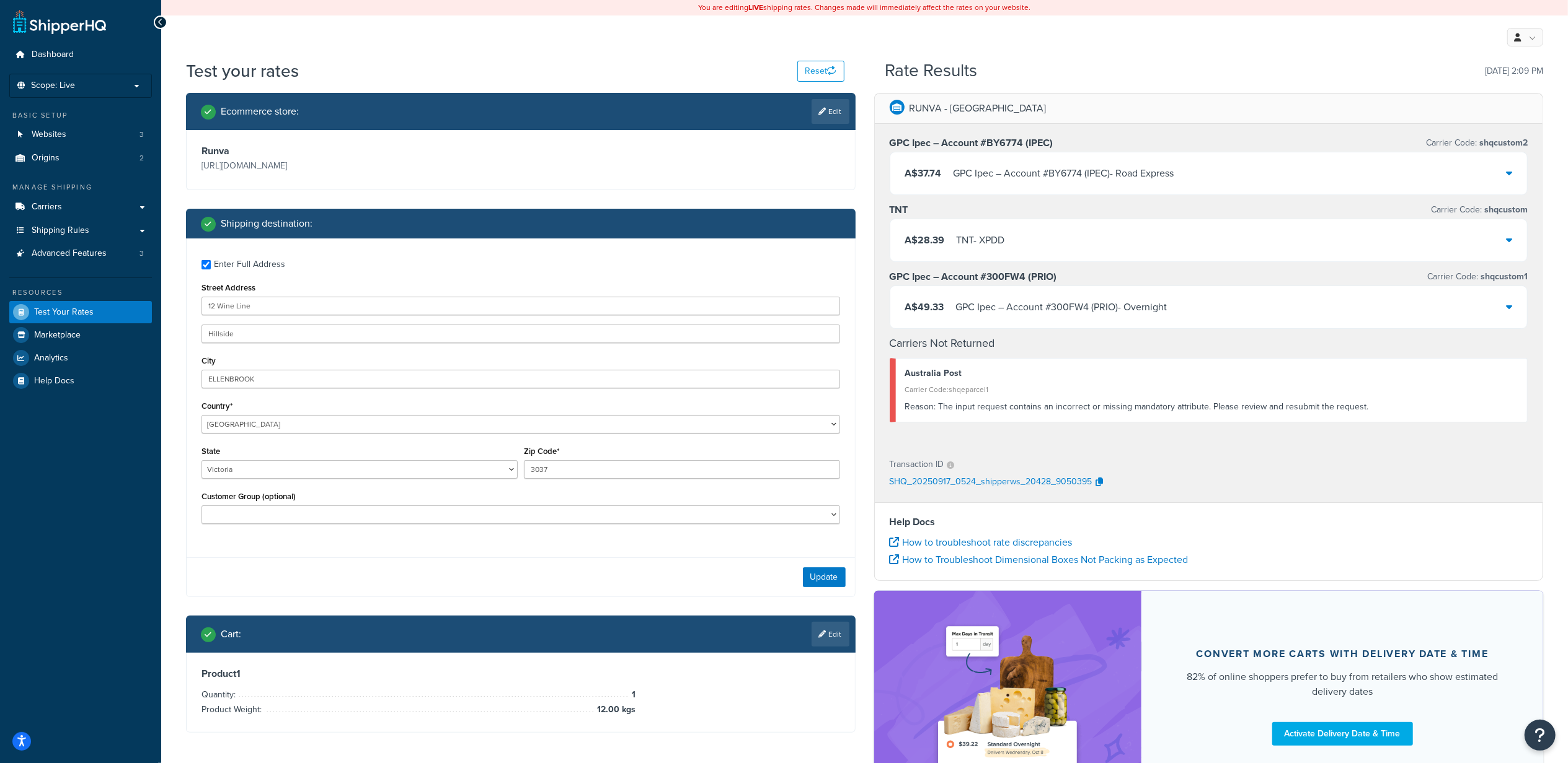
click at [327, 546] on div "Enter Full Address Street Address 12 Wine Line Hillside City ELLENBROOK Country…" at bounding box center [520, 393] width 668 height 309
click at [248, 422] on select "[GEOGRAPHIC_DATA] [GEOGRAPHIC_DATA] [GEOGRAPHIC_DATA] [GEOGRAPHIC_DATA] [GEOGRA…" at bounding box center [521, 424] width 638 height 19
click at [239, 471] on select "[GEOGRAPHIC_DATA] [GEOGRAPHIC_DATA] [GEOGRAPHIC_DATA] [GEOGRAPHIC_DATA] [GEOGRA…" at bounding box center [360, 469] width 316 height 19
select select "WA"
click at [202, 462] on select "[GEOGRAPHIC_DATA] [GEOGRAPHIC_DATA] [GEOGRAPHIC_DATA] [GEOGRAPHIC_DATA] [GEOGRA…" at bounding box center [360, 469] width 316 height 19
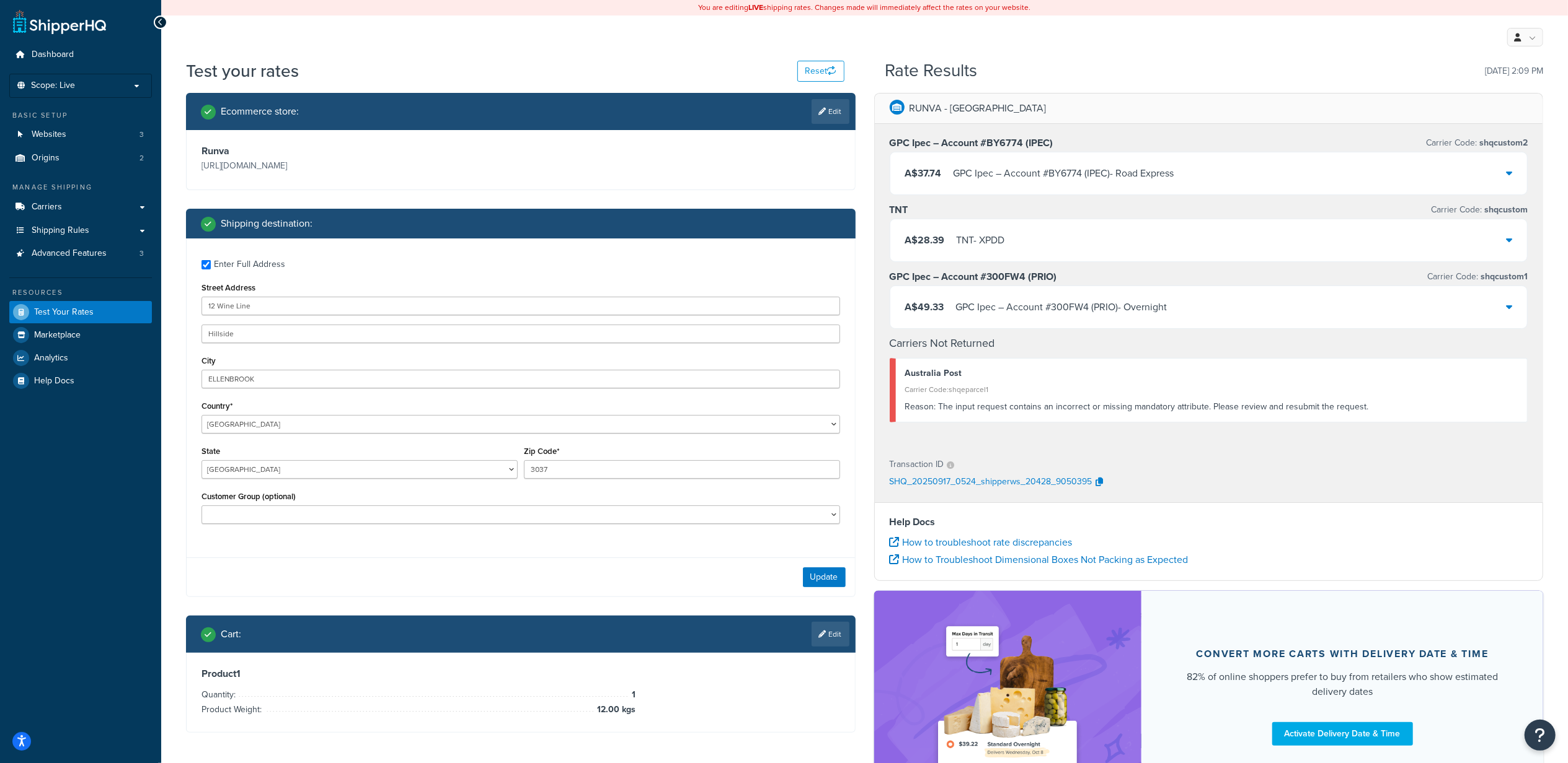
click at [347, 536] on div "Enter Full Address Street Address 12 Wine Line Hillside City ELLENBROOK Country…" at bounding box center [520, 393] width 668 height 309
drag, startPoint x: 559, startPoint y: 469, endPoint x: 407, endPoint y: 477, distance: 152.2
click at [435, 477] on div "State Australian Capital Territory New South Wales Northern Territory Queenslan…" at bounding box center [521, 466] width 645 height 45
paste input "6069"
type input "6069"
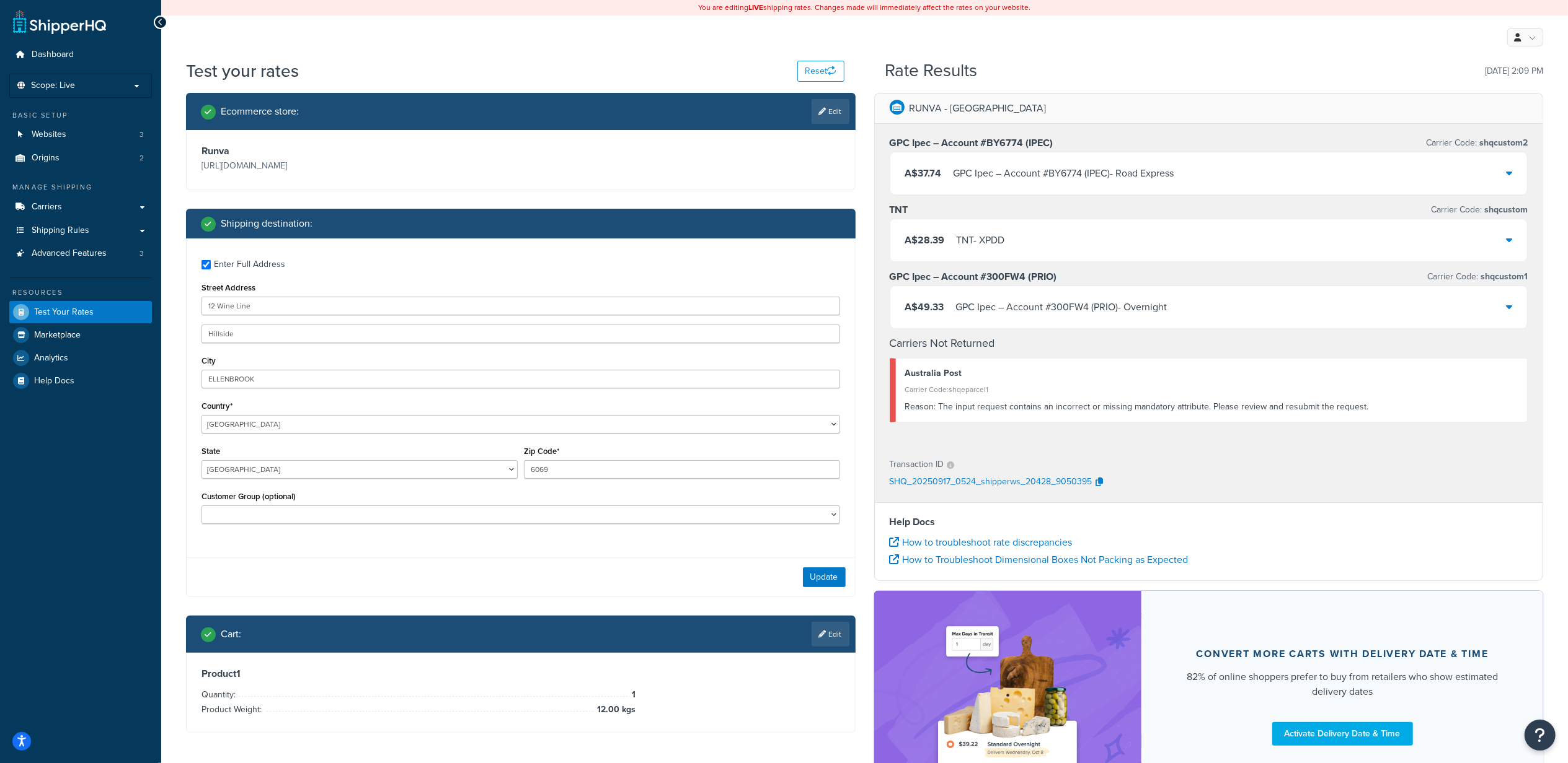
click at [420, 563] on div "Update" at bounding box center [520, 577] width 668 height 39
click at [821, 575] on button "Update" at bounding box center [824, 577] width 43 height 20
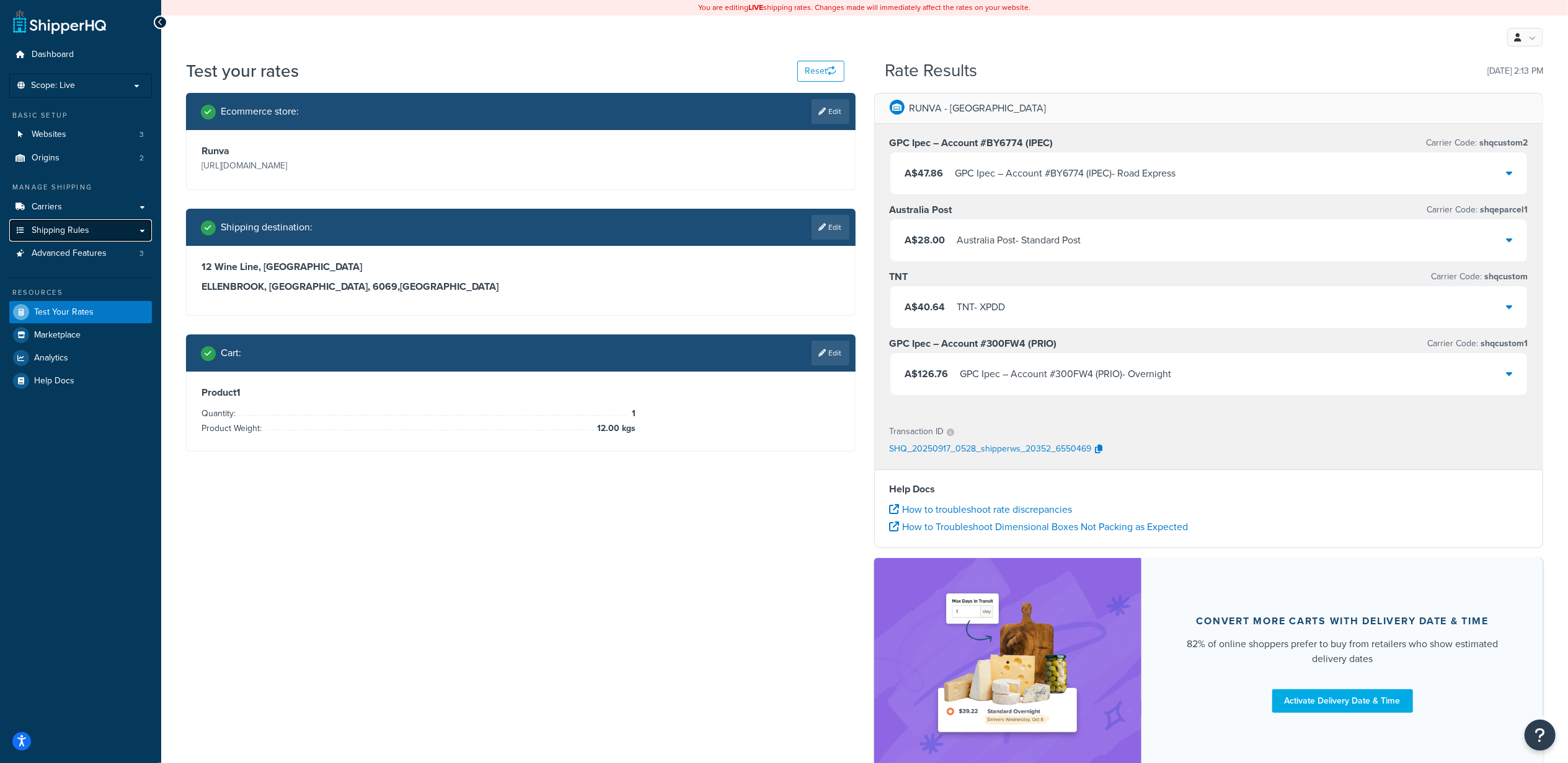
click at [80, 230] on span "Shipping Rules" at bounding box center [60, 230] width 58 height 10
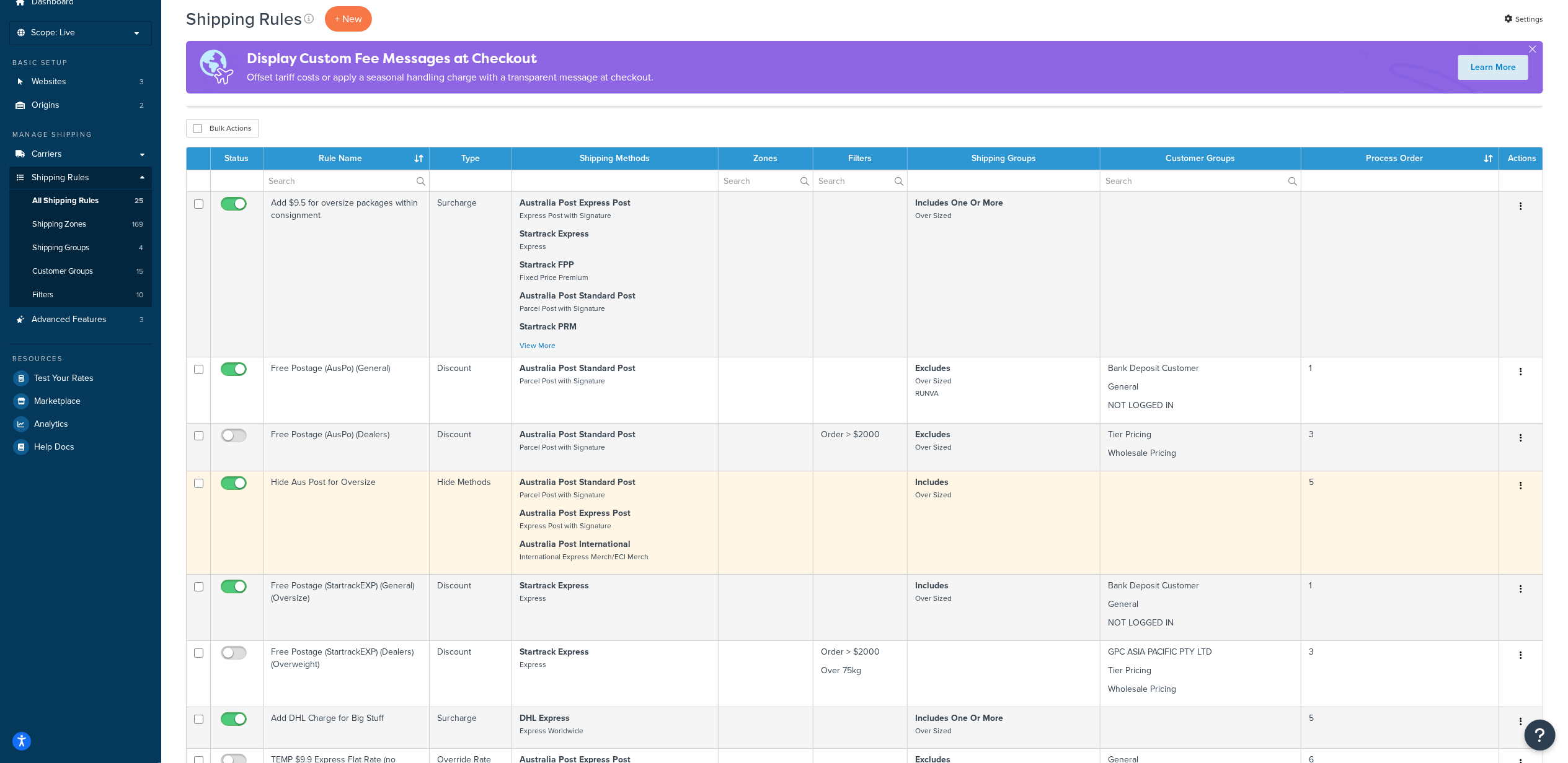
scroll to position [82, 0]
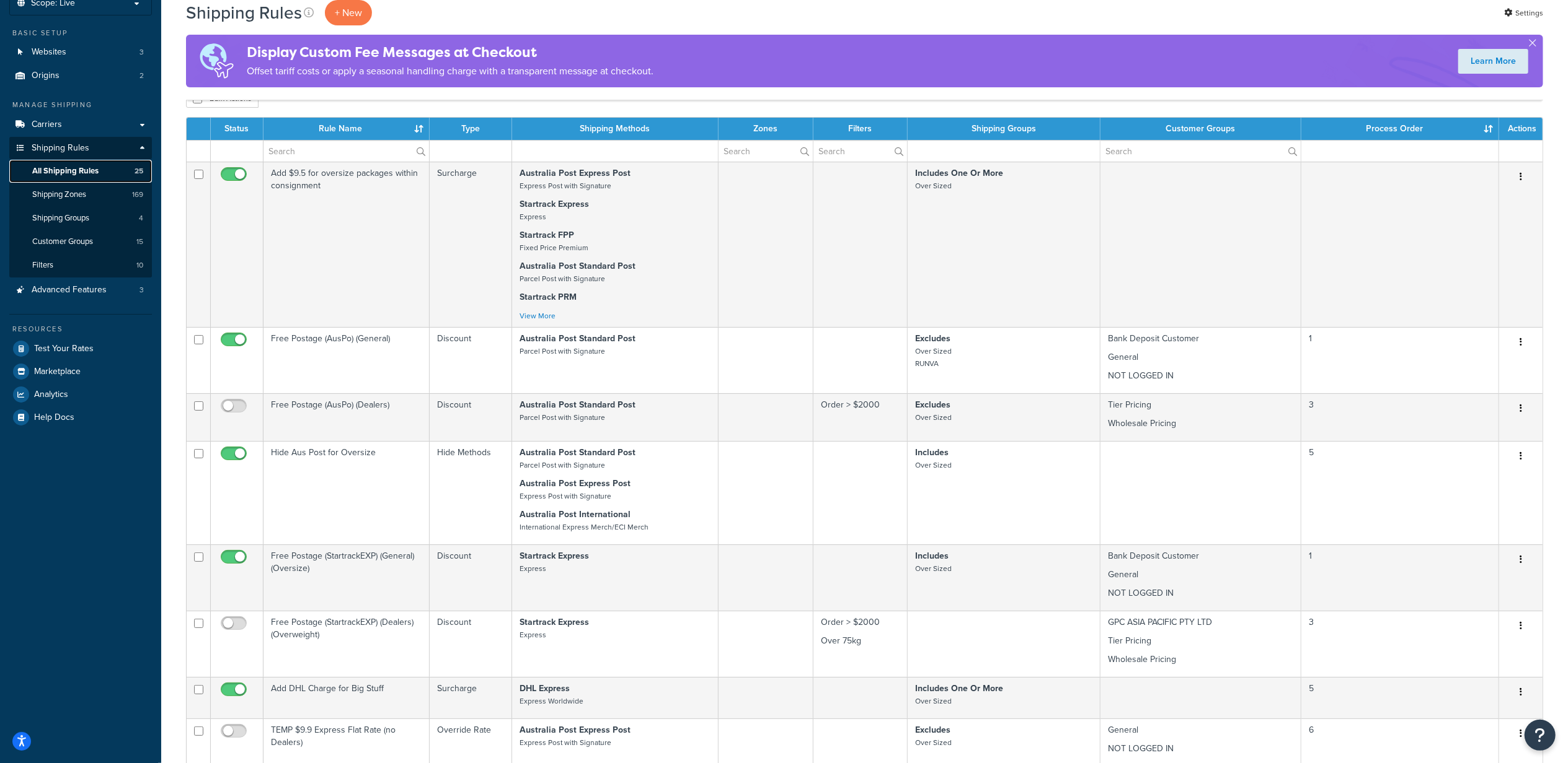
click at [87, 168] on span "All Shipping Rules" at bounding box center [65, 171] width 66 height 10
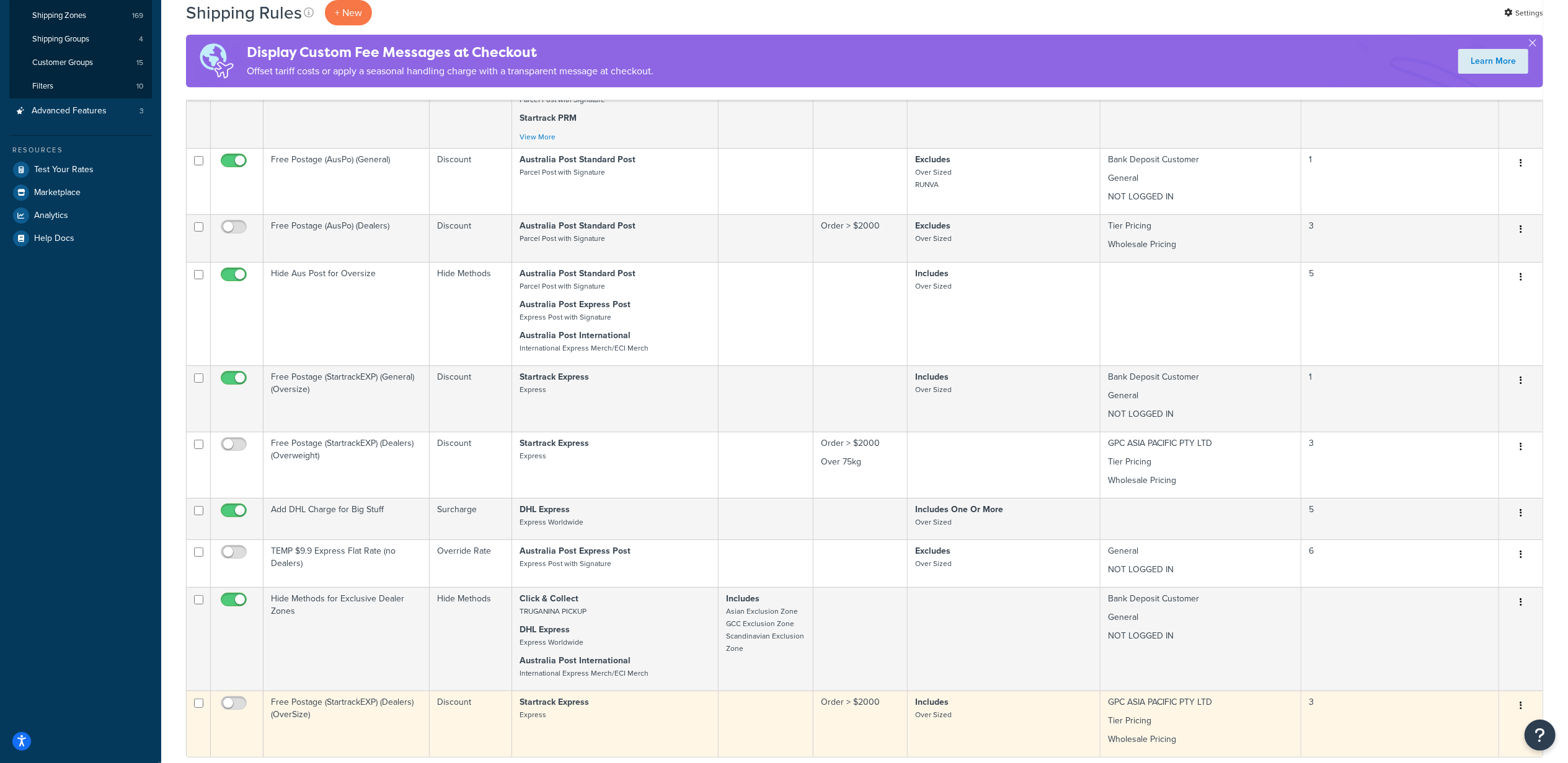
scroll to position [413, 0]
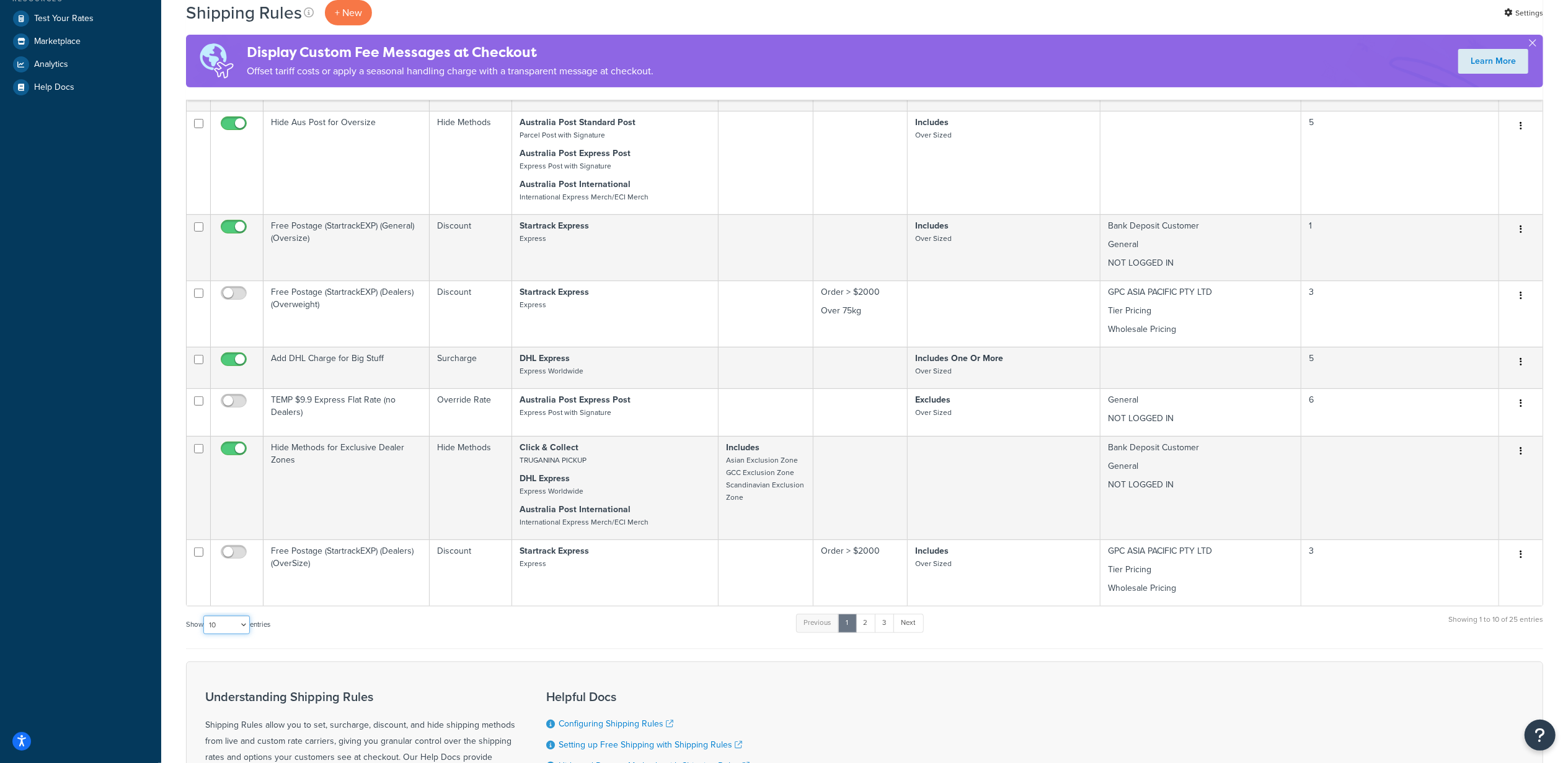
click at [243, 629] on select "10 15 25 50 100 1000" at bounding box center [227, 624] width 47 height 19
select select "1000"
click at [205, 620] on select "10 15 25 50 100 1000" at bounding box center [227, 624] width 47 height 19
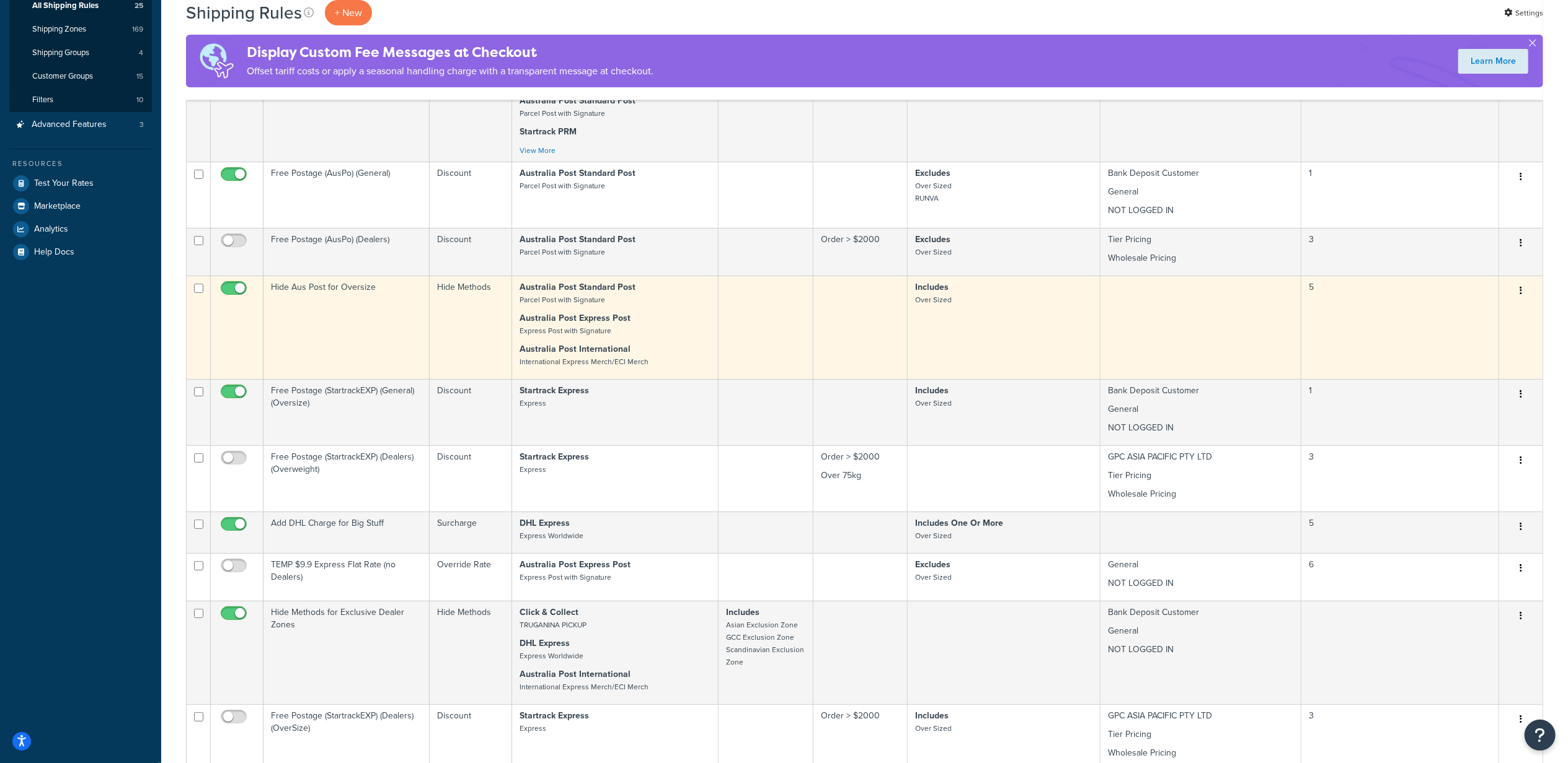
scroll to position [0, 0]
